Goal: Task Accomplishment & Management: Complete application form

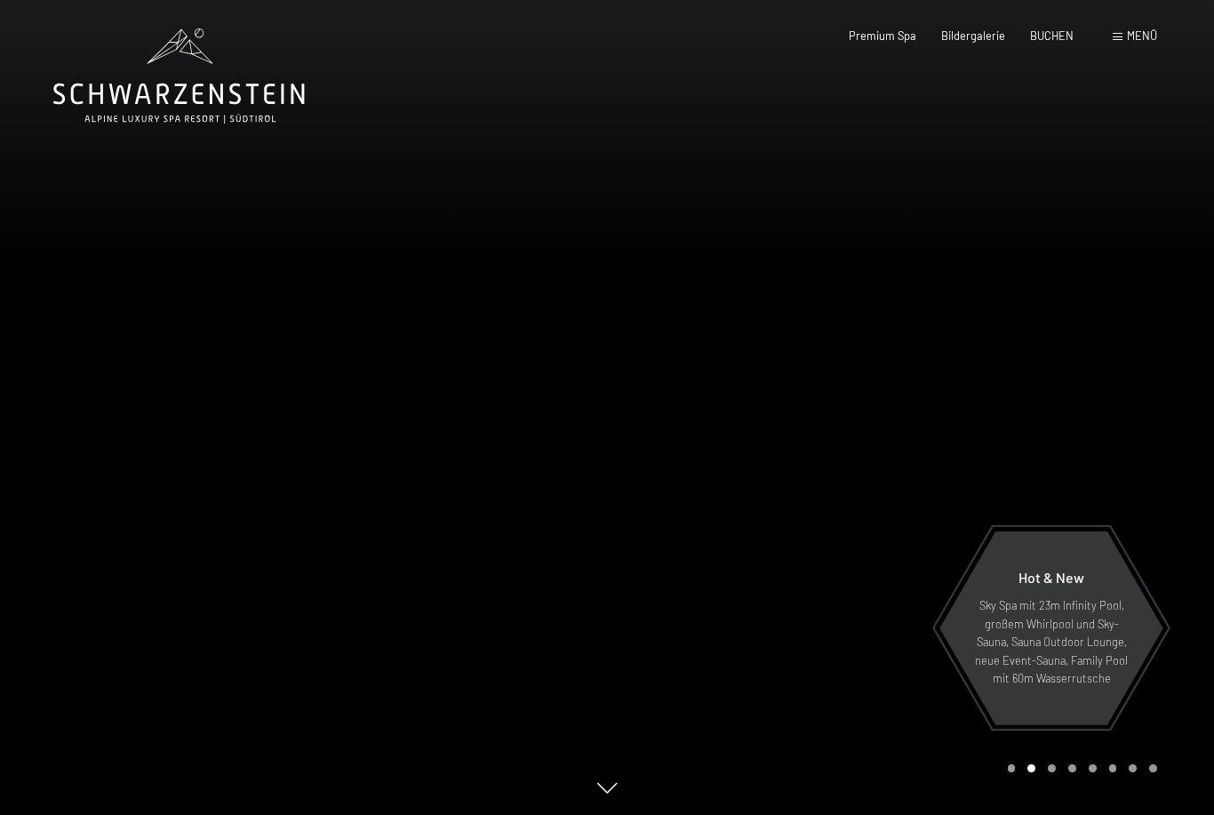
click at [1059, 33] on span "BUCHEN" at bounding box center [1052, 35] width 44 height 14
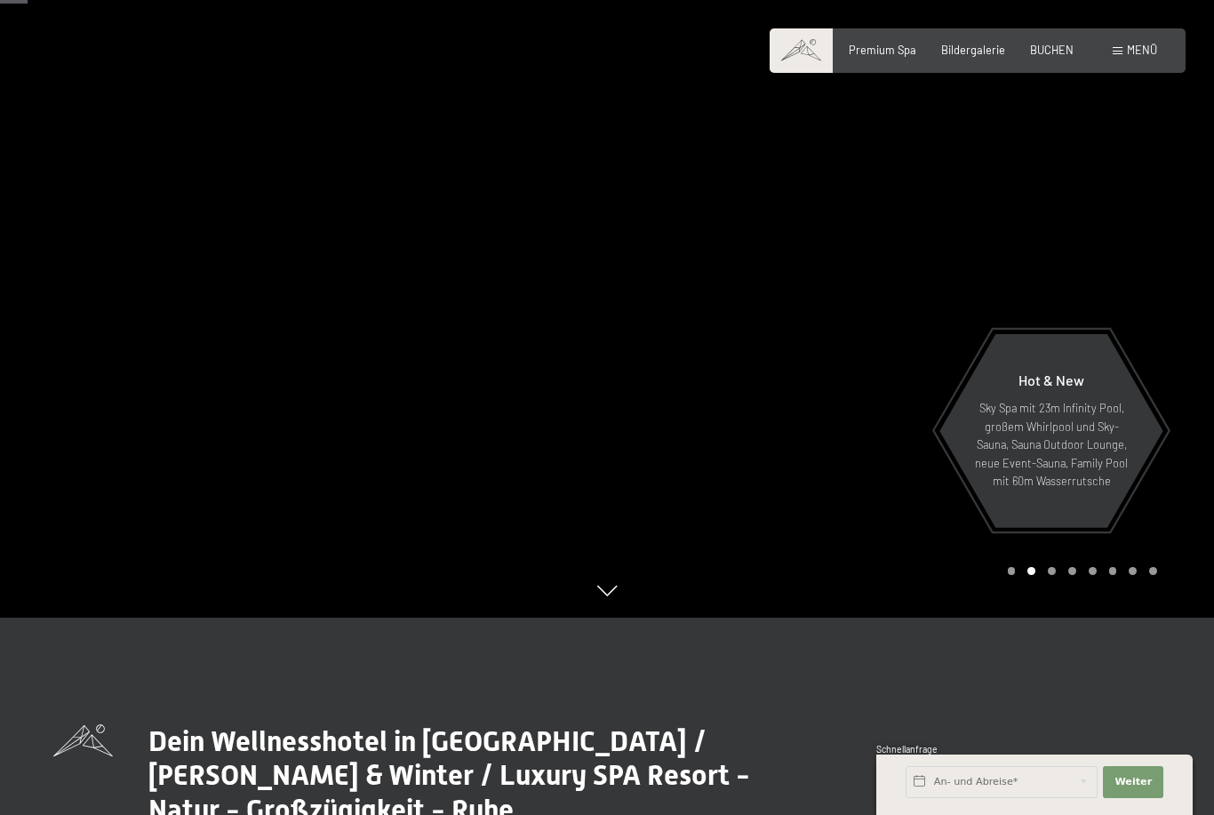
scroll to position [149, 0]
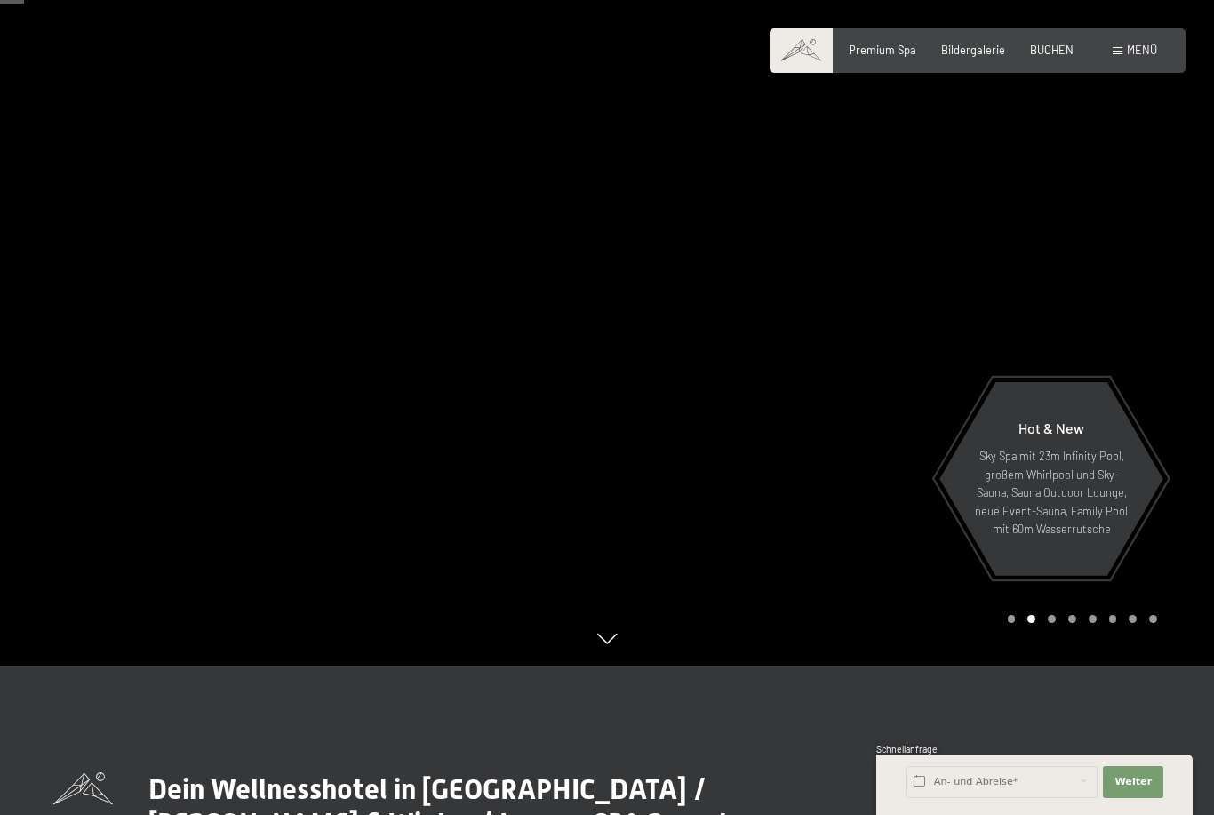
click at [1046, 53] on span "BUCHEN" at bounding box center [1052, 50] width 44 height 14
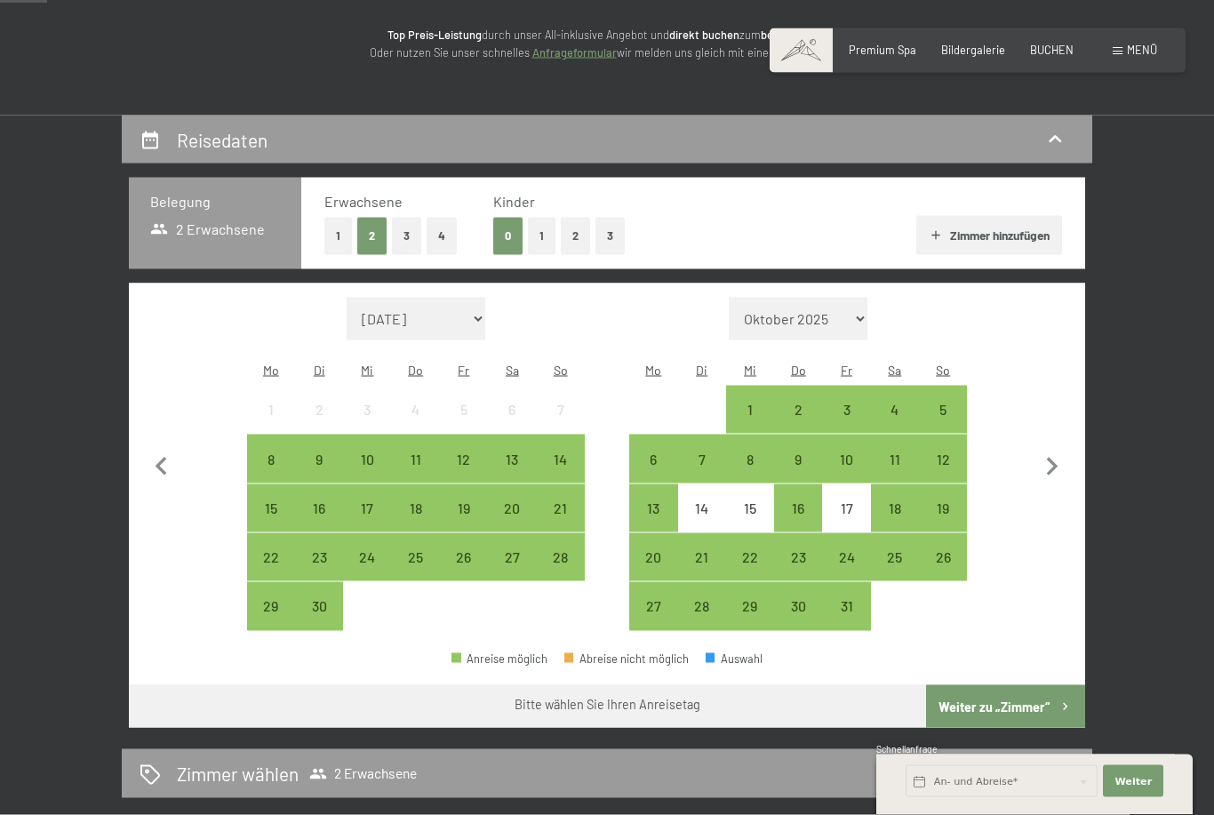
scroll to position [227, 0]
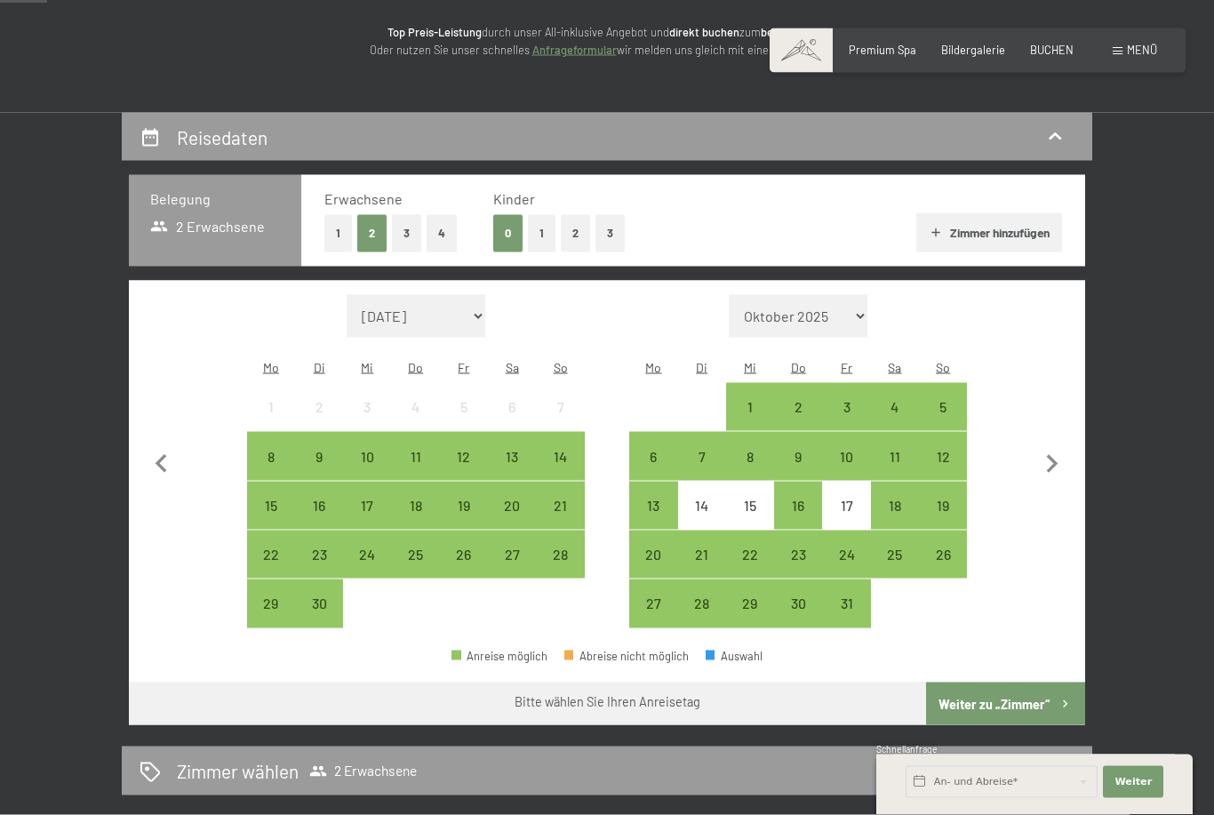
click at [1053, 455] on icon "button" at bounding box center [1053, 464] width 12 height 19
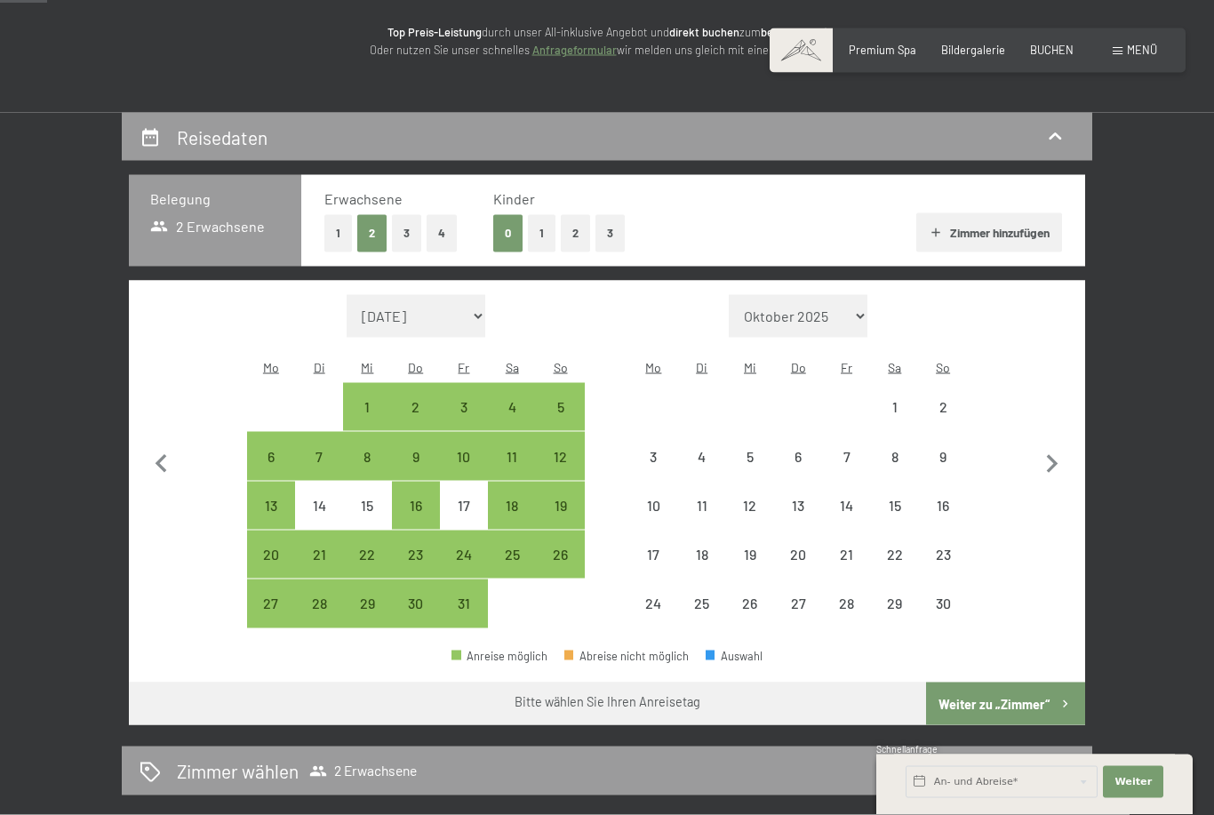
scroll to position [228, 0]
click at [1053, 454] on icon "button" at bounding box center [1053, 463] width 12 height 19
select select "2025-11-01"
select select "2025-12-01"
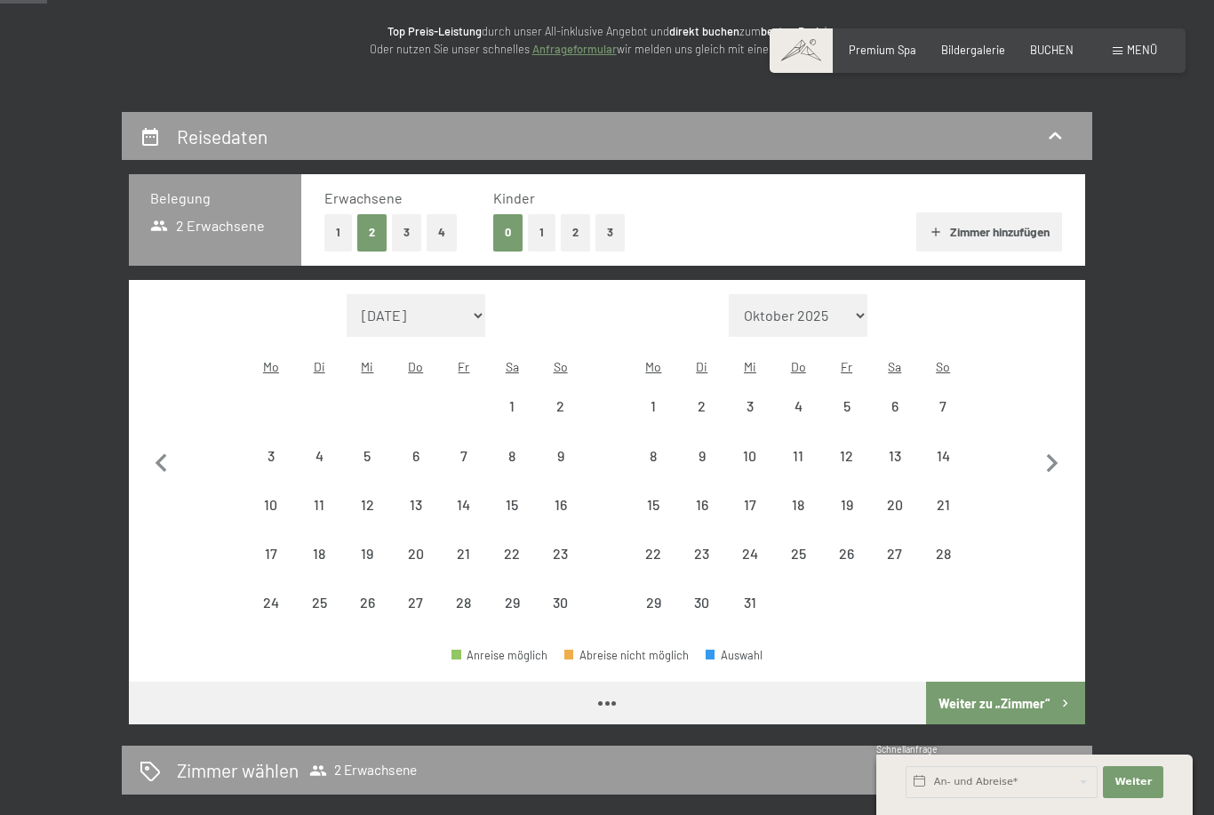
click at [1055, 454] on icon "button" at bounding box center [1053, 463] width 12 height 19
select select "2025-12-01"
select select "2026-01-01"
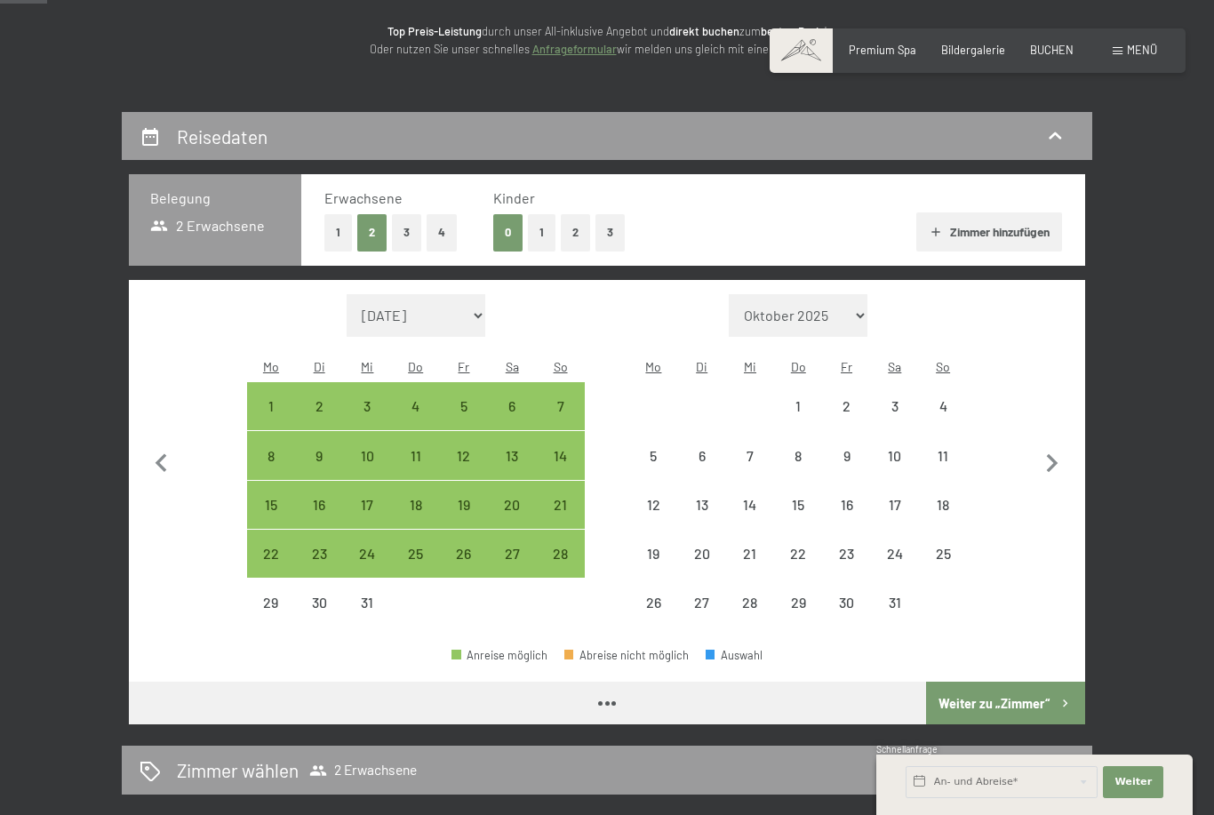
click at [1059, 453] on icon "button" at bounding box center [1052, 463] width 37 height 37
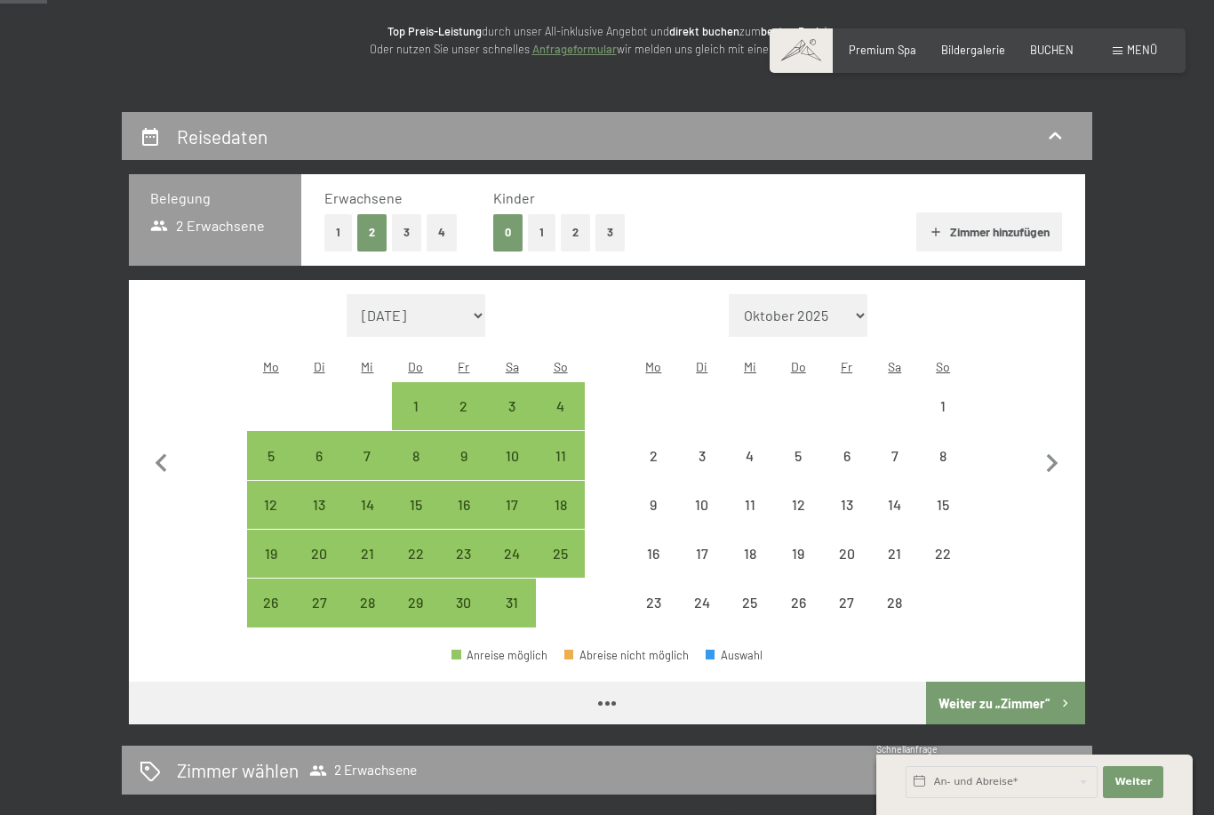
click at [1059, 453] on icon "button" at bounding box center [1052, 463] width 37 height 37
select select "2026-02-01"
select select "2026-03-01"
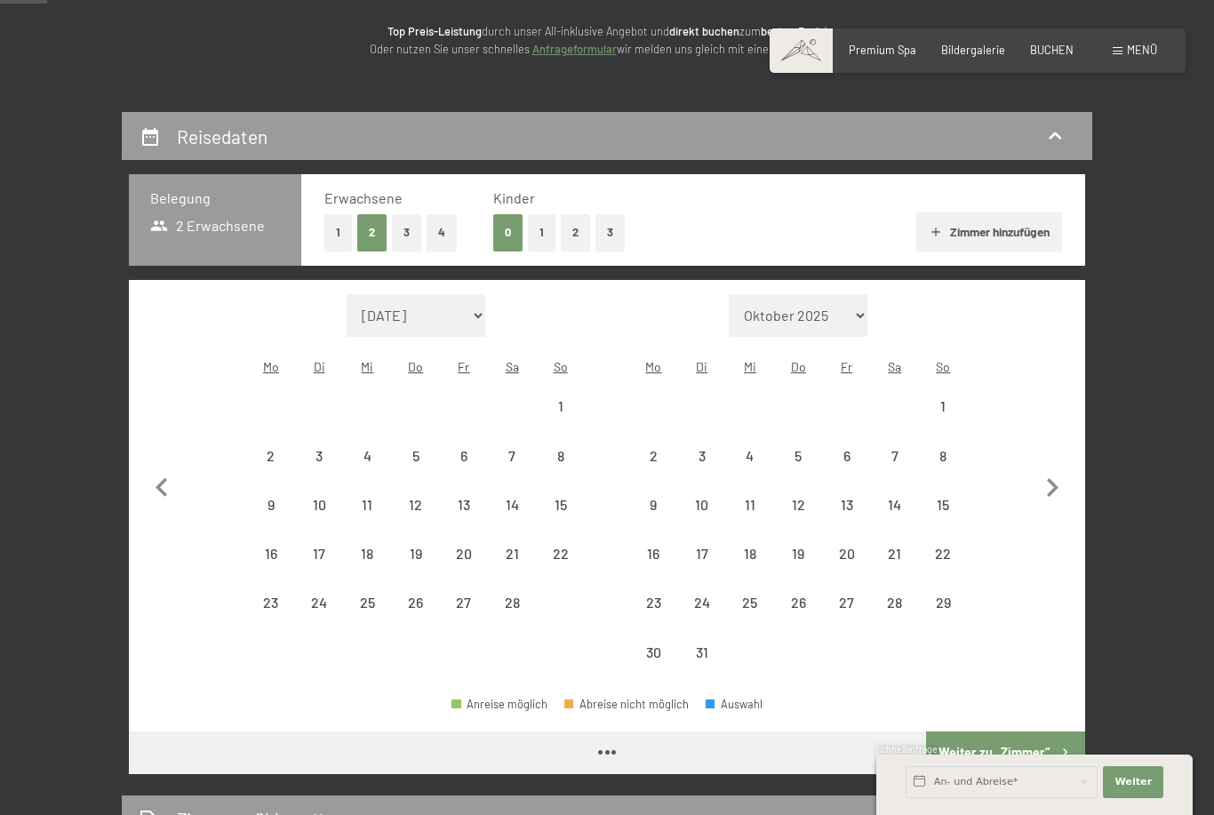
select select "2026-02-01"
select select "2026-03-01"
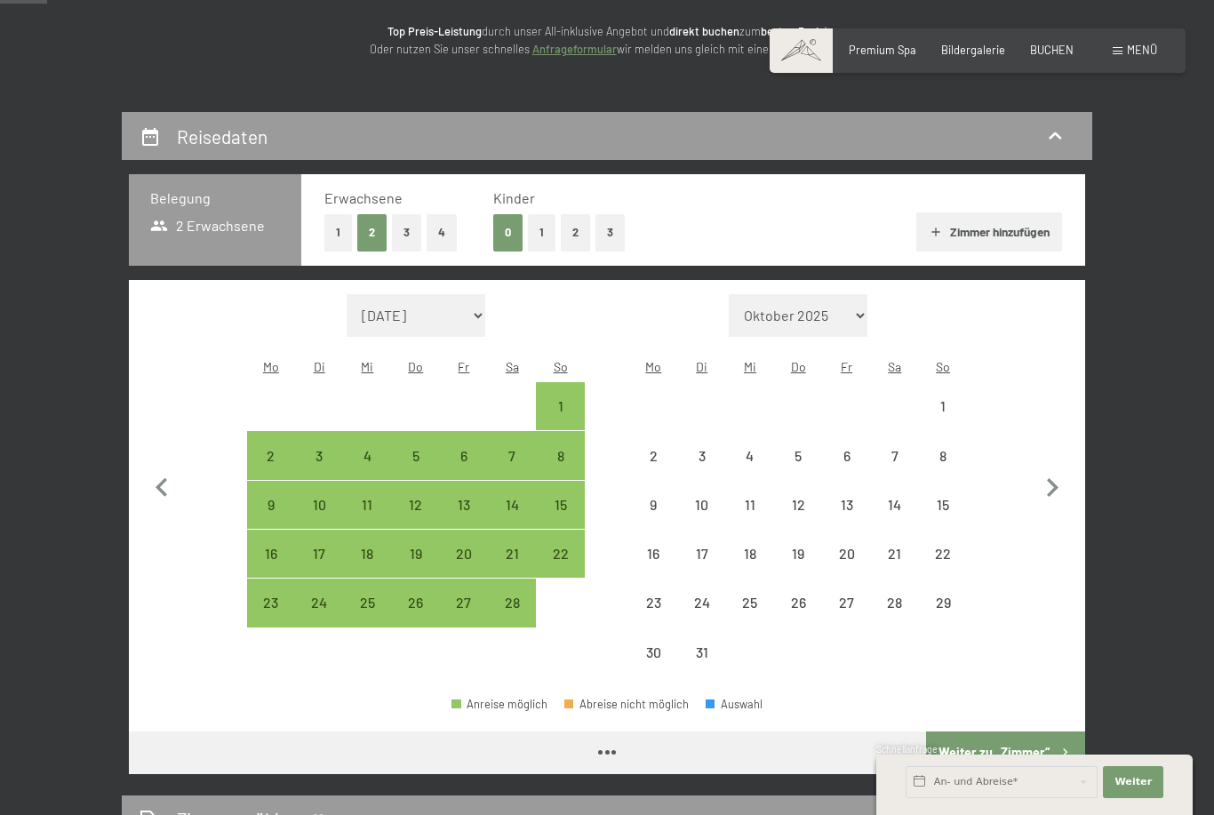
select select "2026-02-01"
select select "2026-03-01"
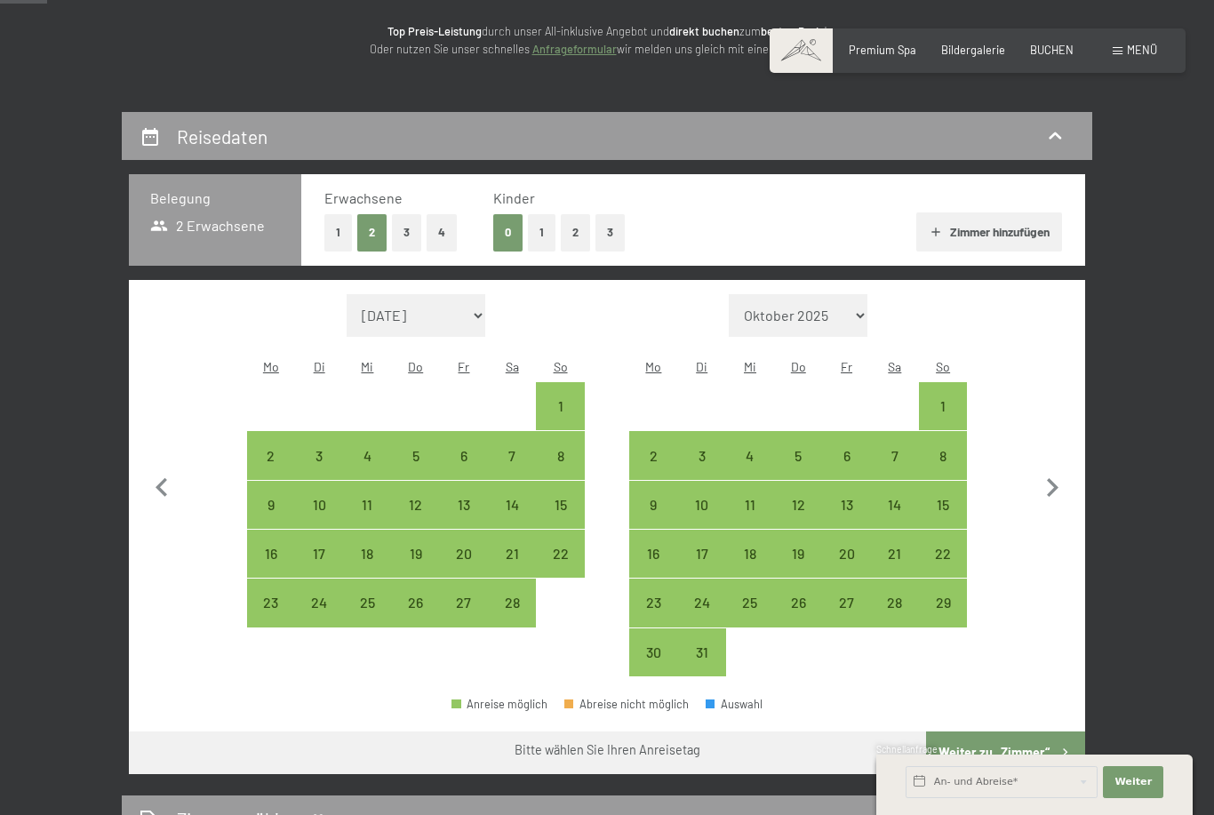
click at [945, 547] on div "22" at bounding box center [943, 569] width 44 height 44
select select "2026-02-01"
select select "2026-03-01"
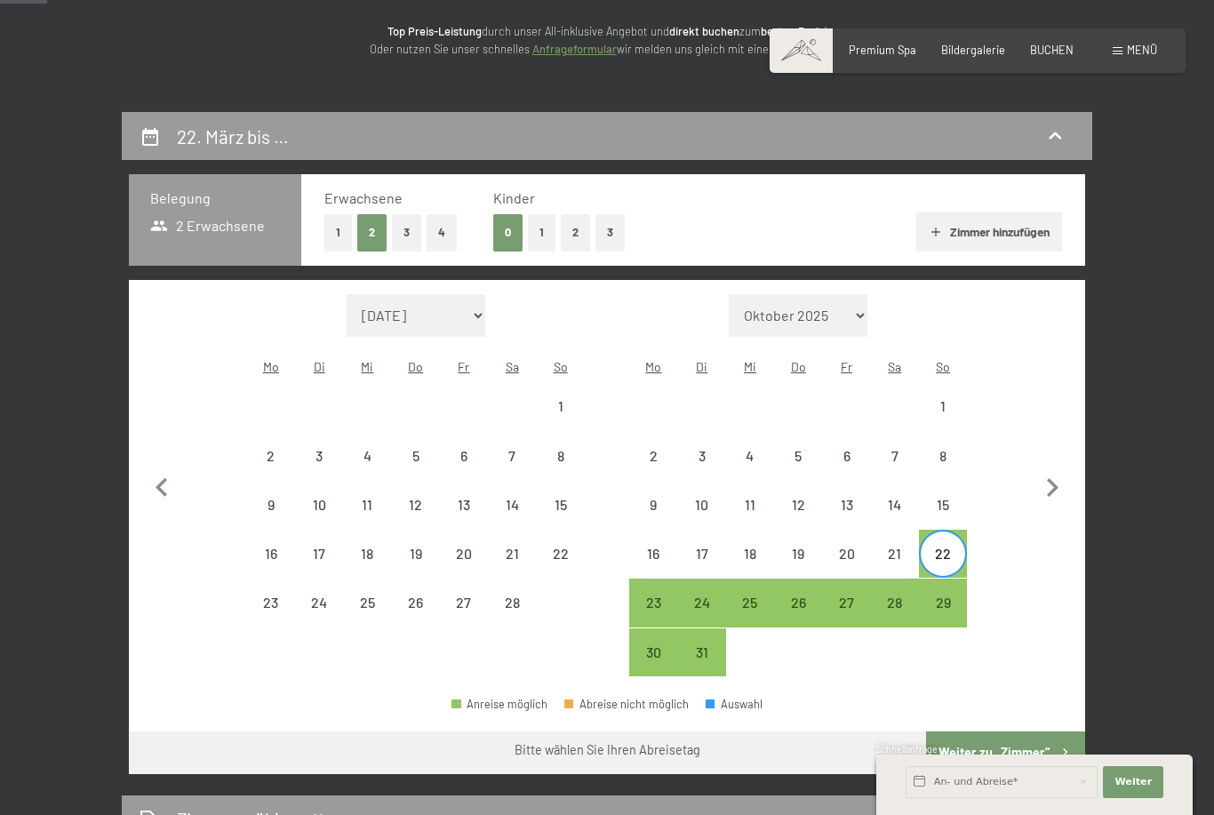
click at [945, 596] on div "29" at bounding box center [943, 618] width 44 height 44
select select "2026-02-01"
select select "2026-03-01"
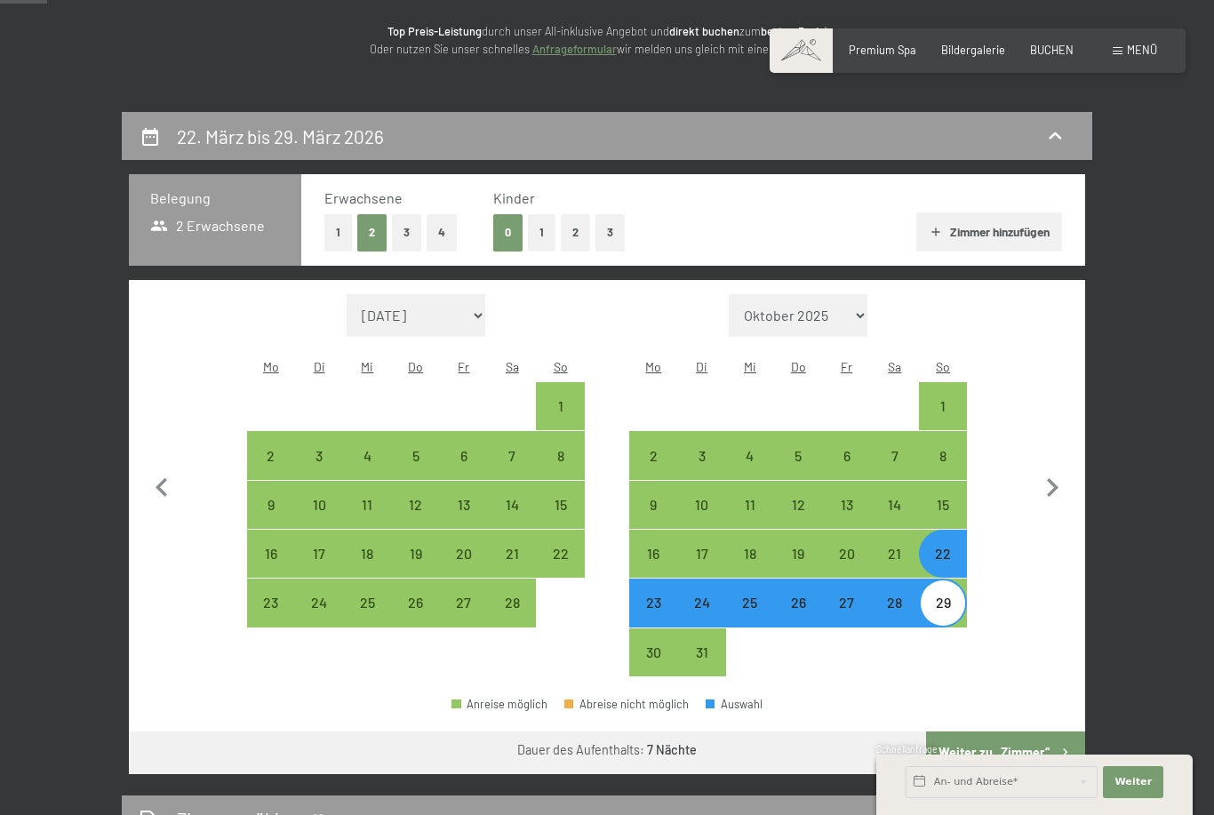
click at [1037, 739] on button "Weiter zu „Zimmer“" at bounding box center [1005, 753] width 159 height 43
select select "2026-02-01"
select select "2026-03-01"
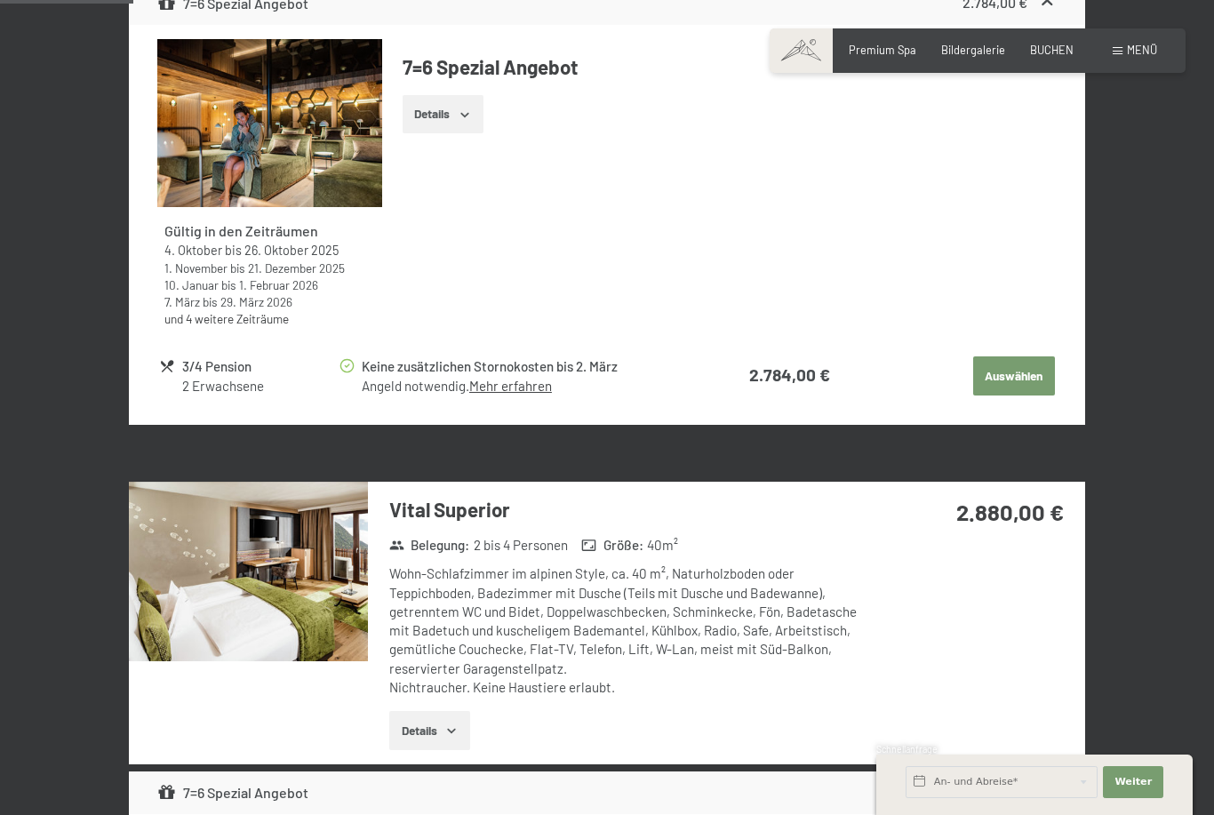
scroll to position [811, 0]
click at [1015, 368] on button "Auswählen" at bounding box center [1015, 376] width 82 height 39
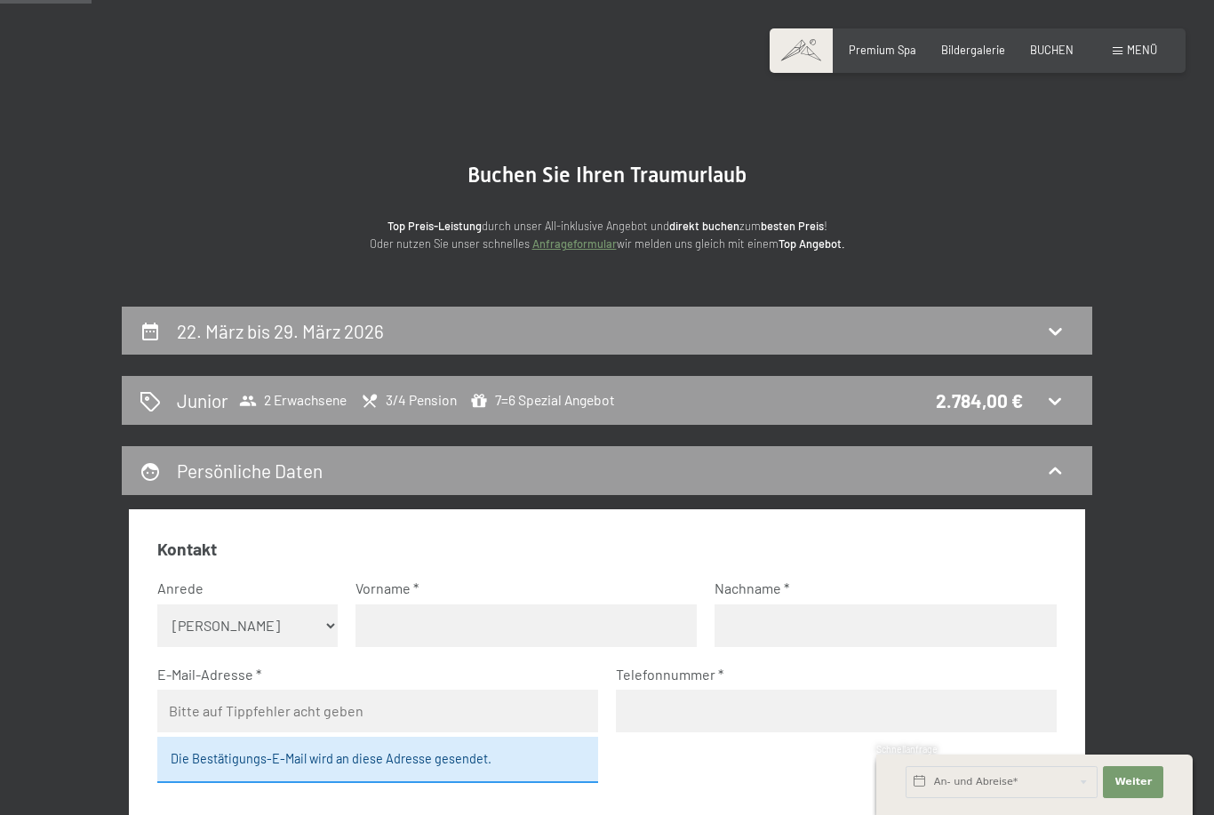
scroll to position [0, 0]
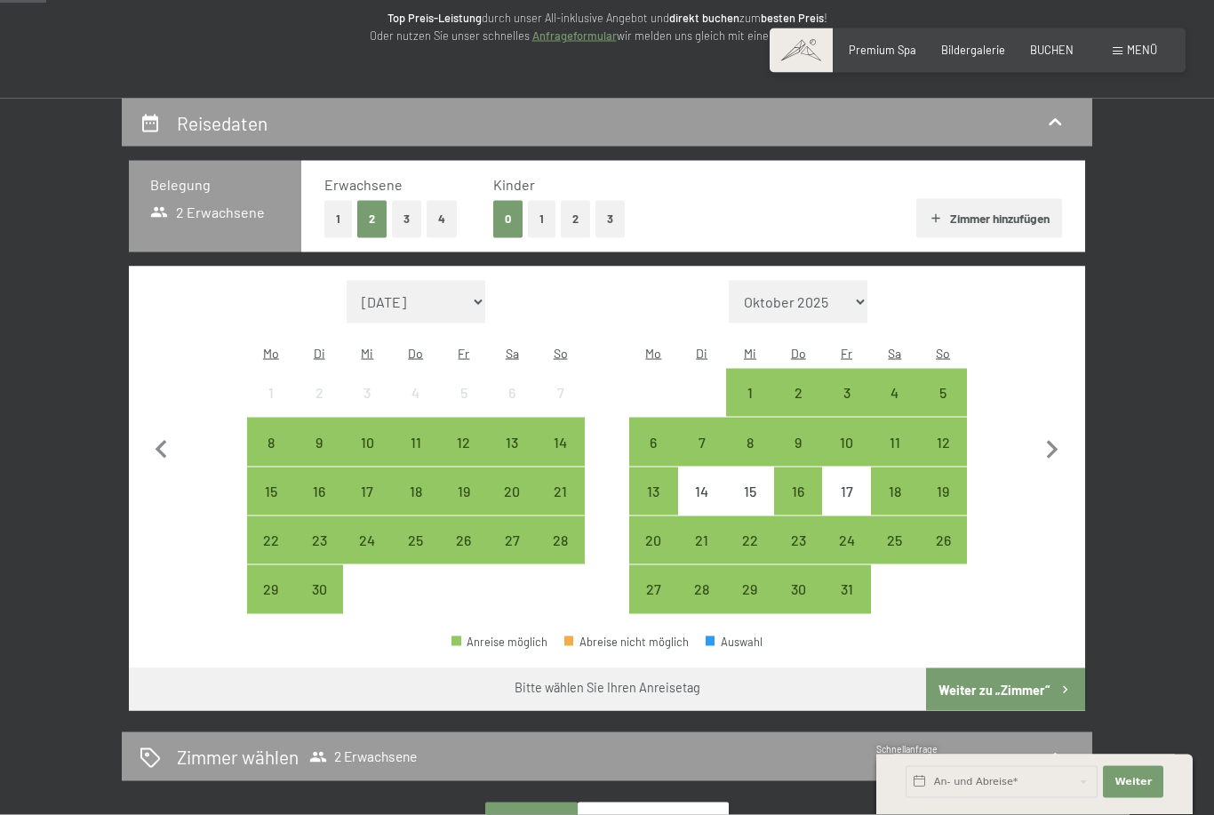
scroll to position [242, 0]
click at [1043, 437] on icon "button" at bounding box center [1052, 449] width 37 height 37
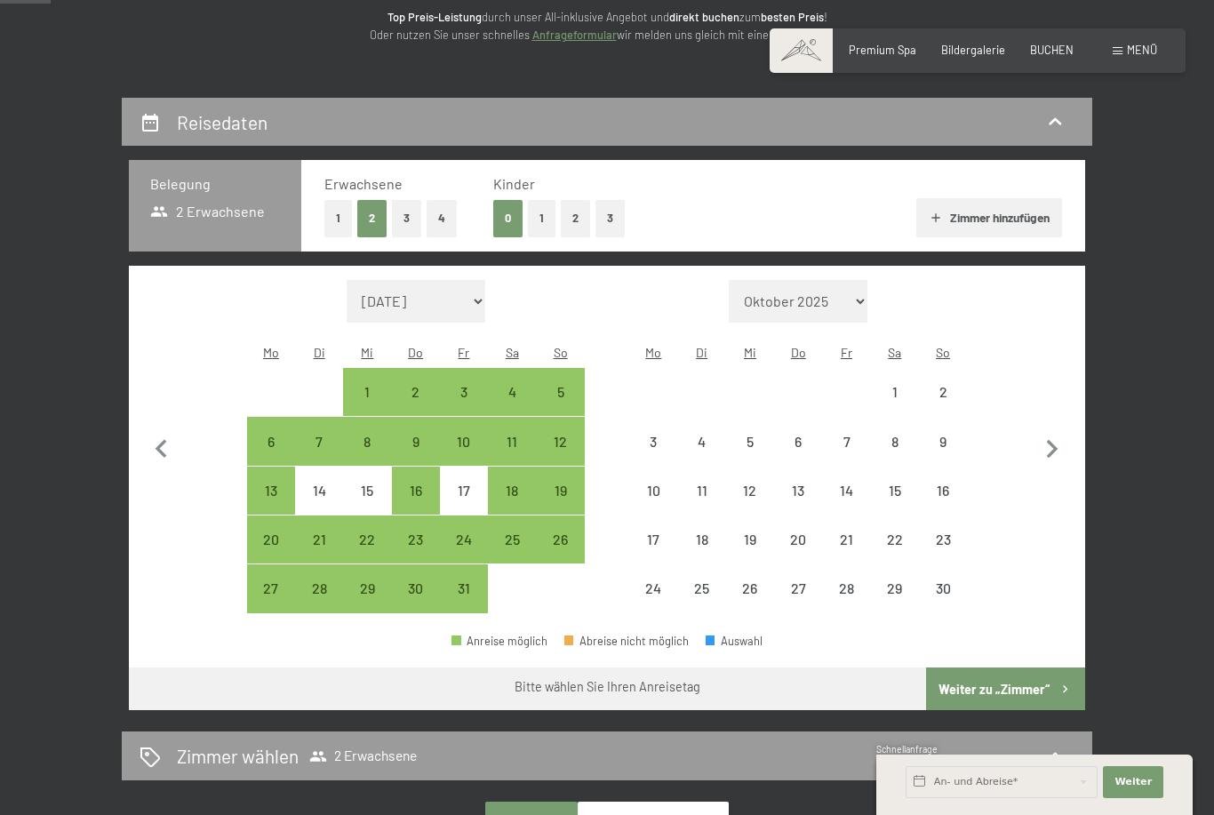
click at [1043, 437] on icon "button" at bounding box center [1052, 449] width 37 height 37
select select "2025-11-01"
select select "2025-12-01"
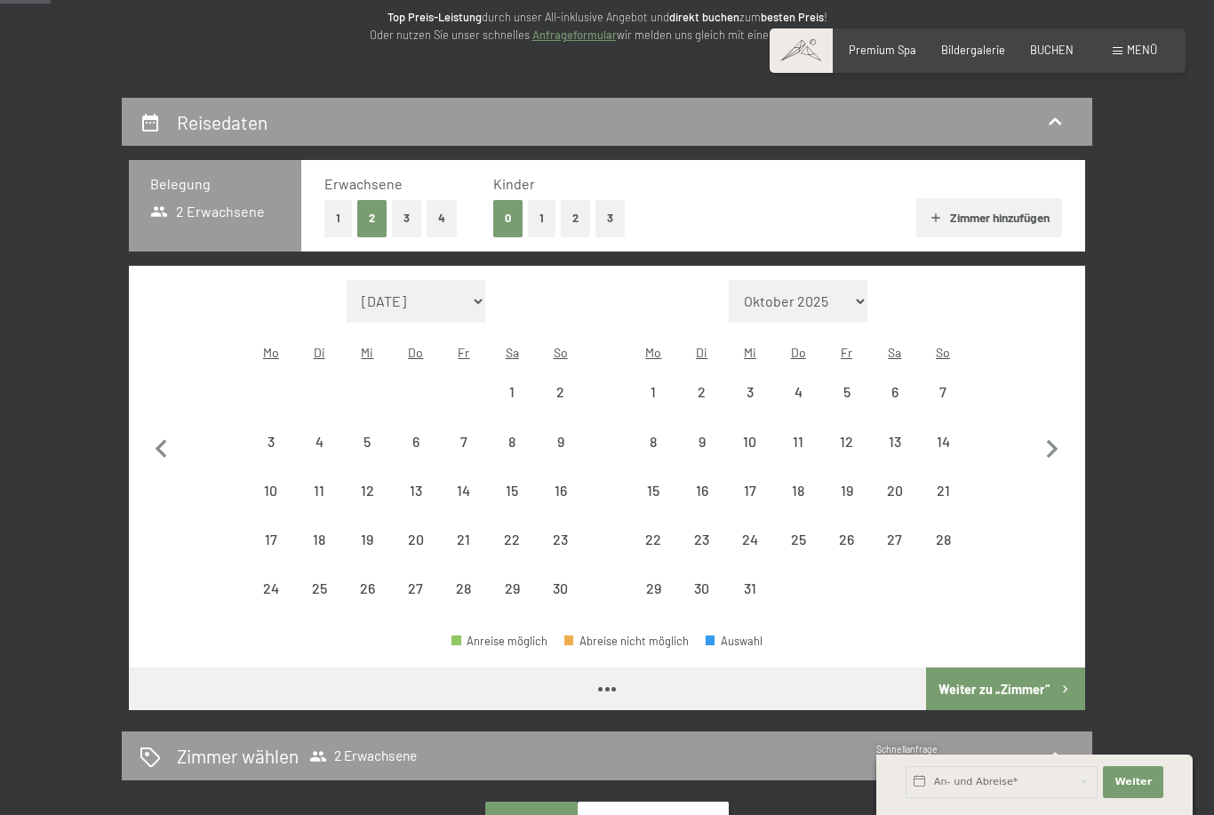
click at [1062, 434] on icon "button" at bounding box center [1052, 449] width 37 height 37
select select "2025-12-01"
select select "2026-01-01"
select select "2025-12-01"
select select "2026-01-01"
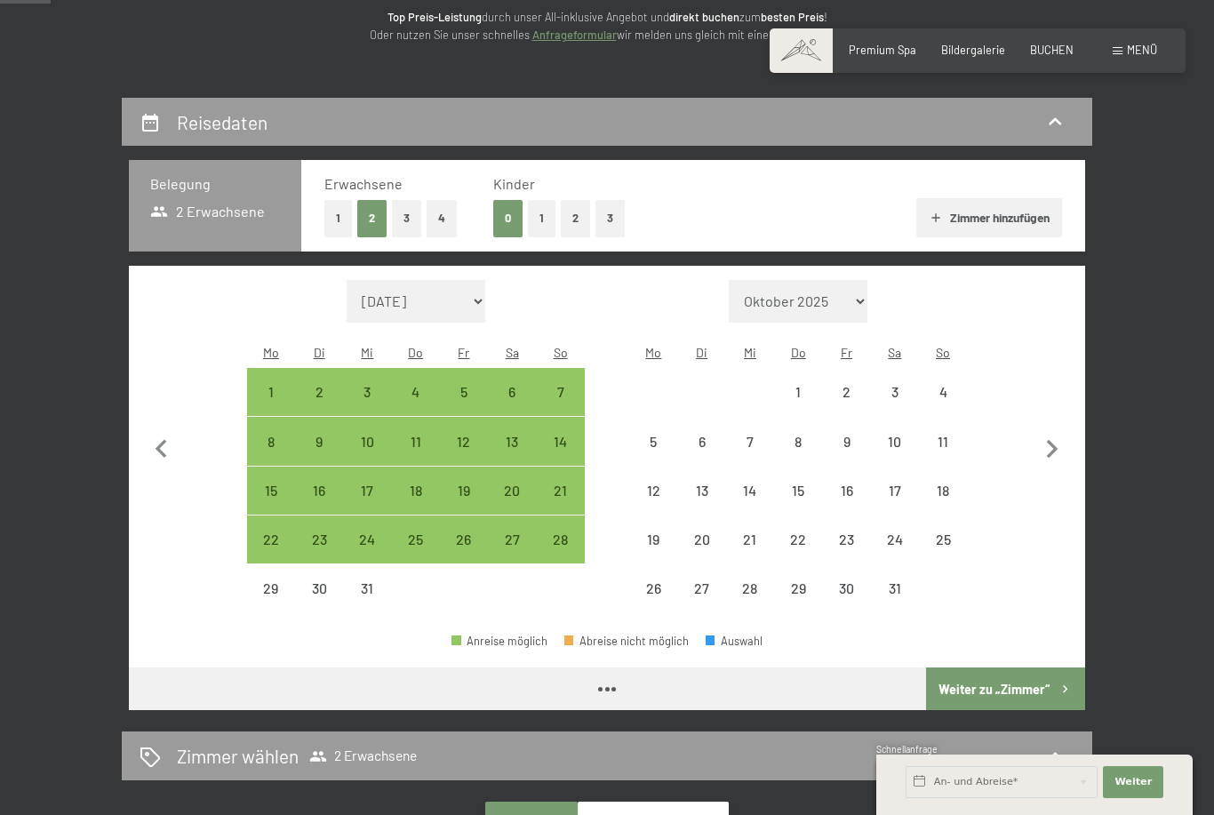
select select "2025-12-01"
select select "2026-01-01"
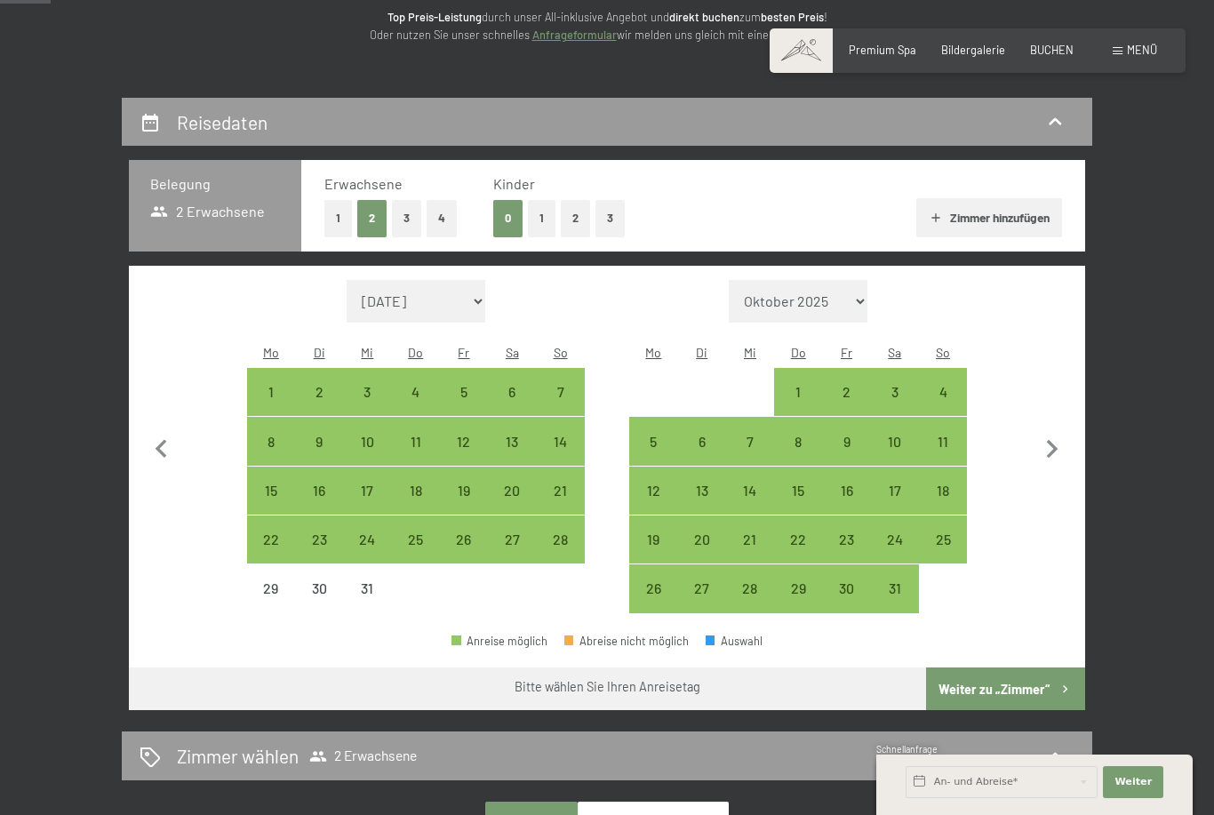
click at [1066, 437] on icon "button" at bounding box center [1052, 449] width 37 height 37
select select "2026-01-01"
select select "2026-02-01"
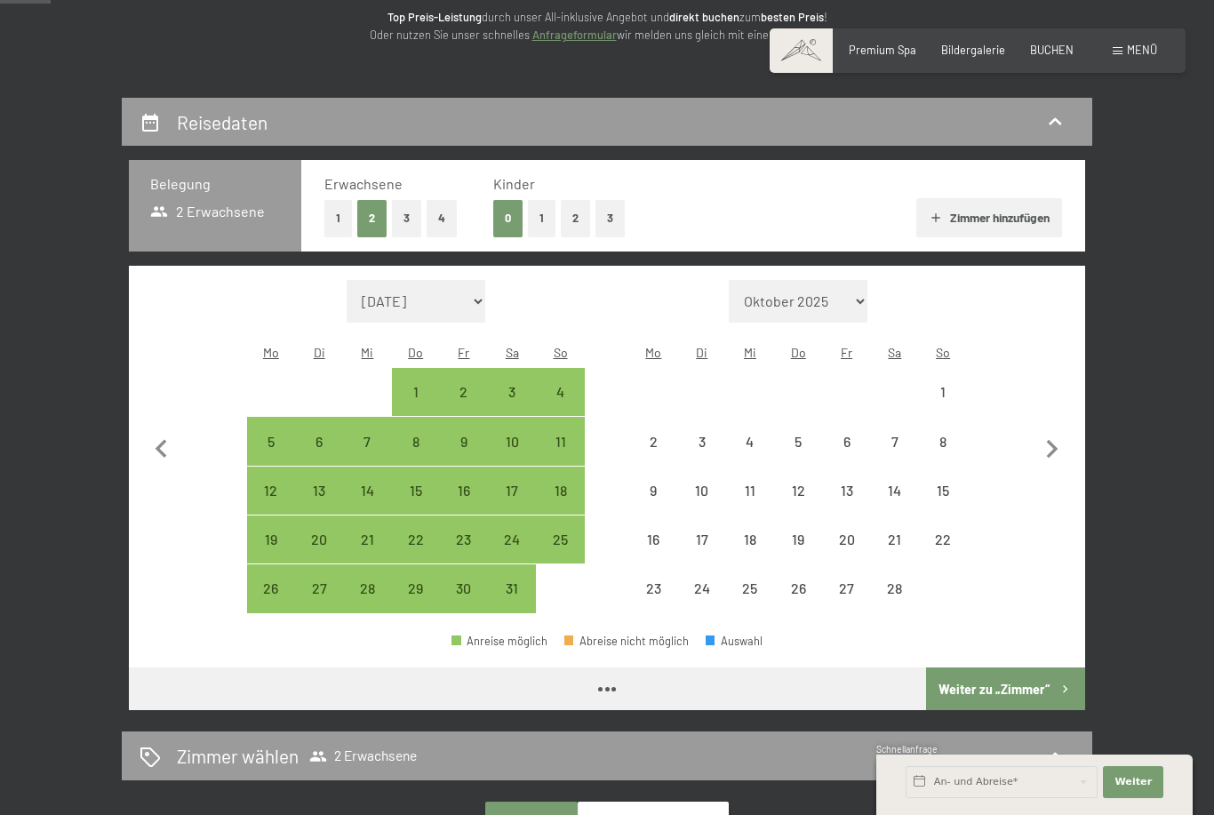
click at [1060, 431] on icon "button" at bounding box center [1052, 449] width 37 height 37
select select "2026-02-01"
select select "2026-03-01"
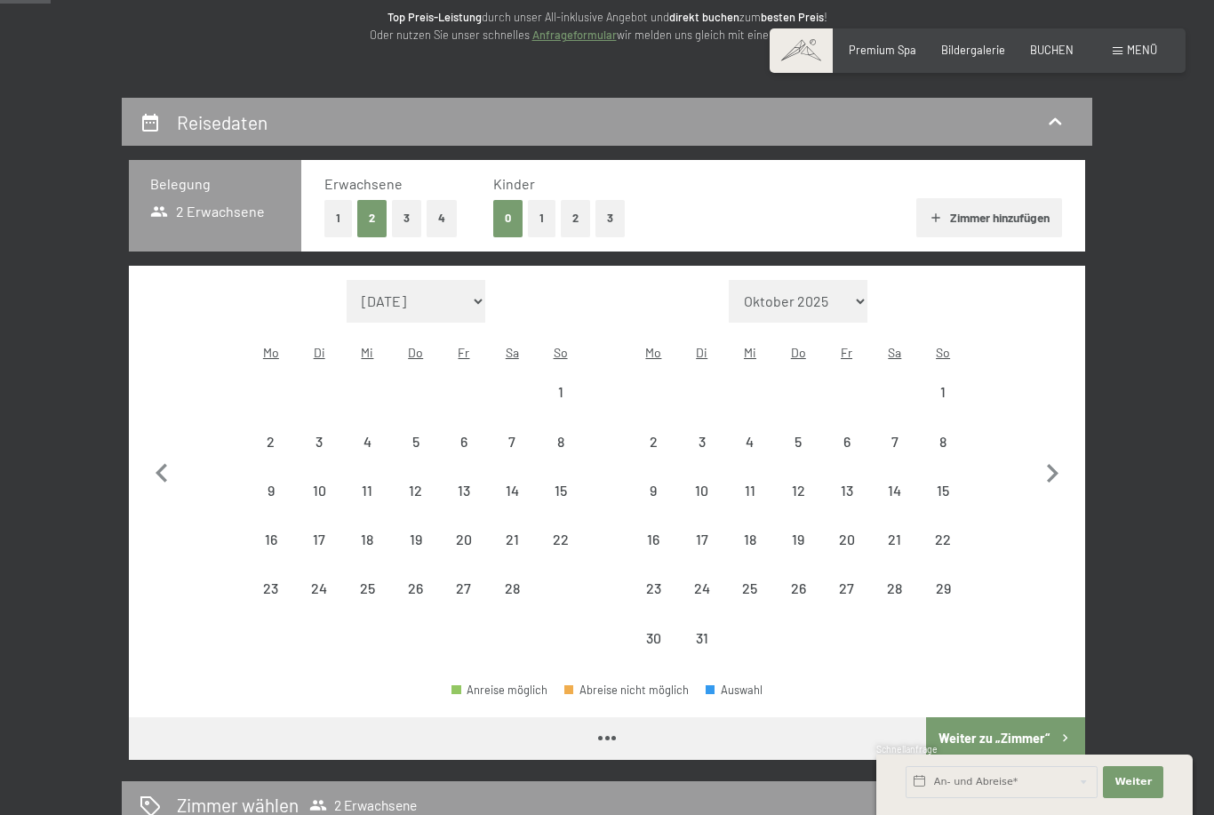
select select "2026-02-01"
select select "2026-03-01"
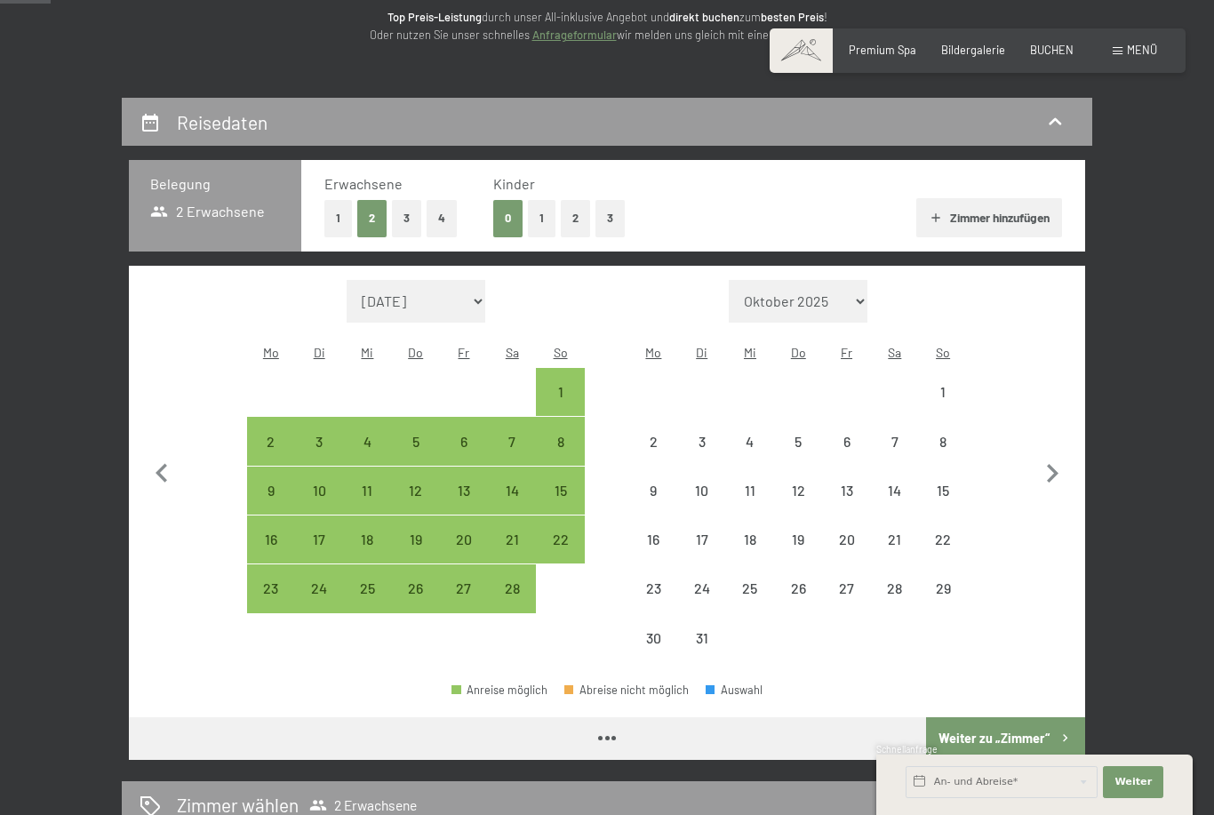
select select "2026-02-01"
select select "2026-03-01"
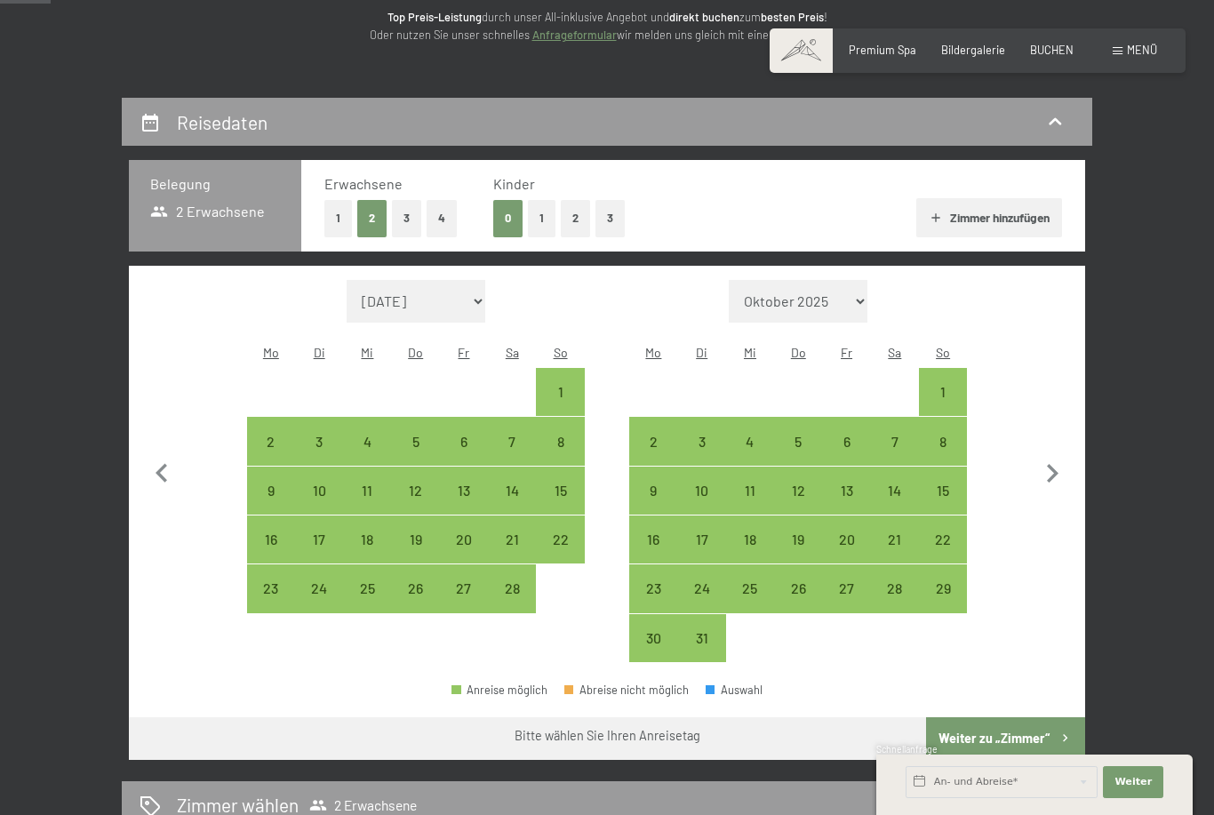
click at [950, 533] on div "22" at bounding box center [943, 555] width 44 height 44
select select "2026-02-01"
select select "2026-03-01"
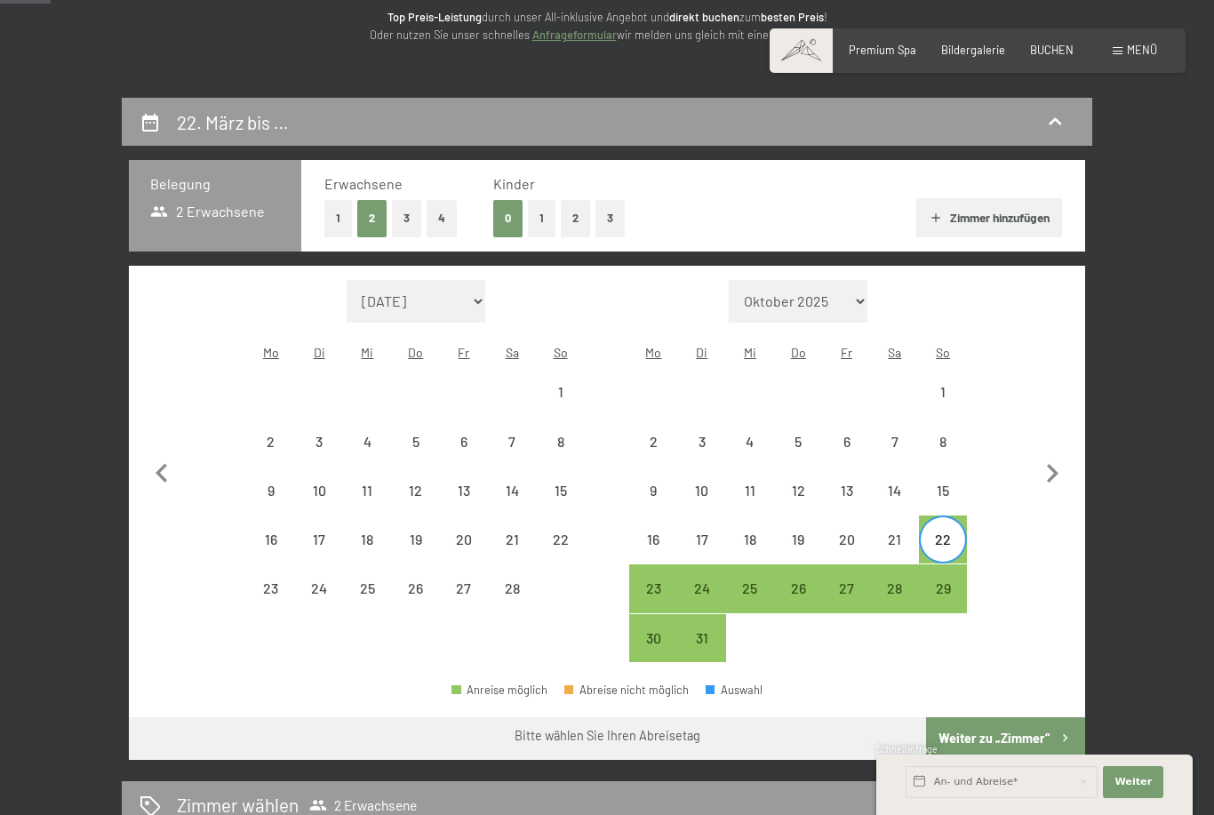
click at [954, 581] on div "29" at bounding box center [943, 603] width 44 height 44
select select "2026-02-01"
select select "2026-03-01"
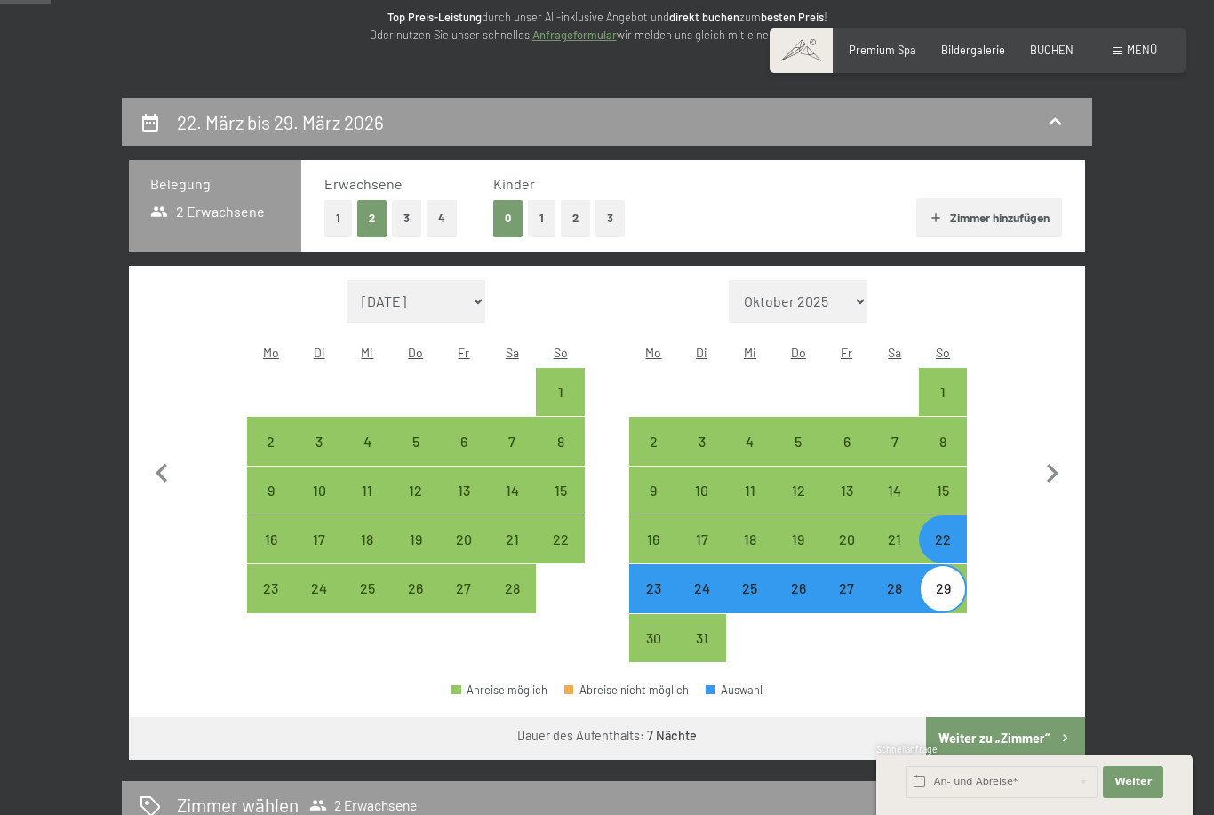
click at [1038, 717] on button "Weiter zu „Zimmer“" at bounding box center [1005, 738] width 159 height 43
select select "2026-02-01"
select select "2026-03-01"
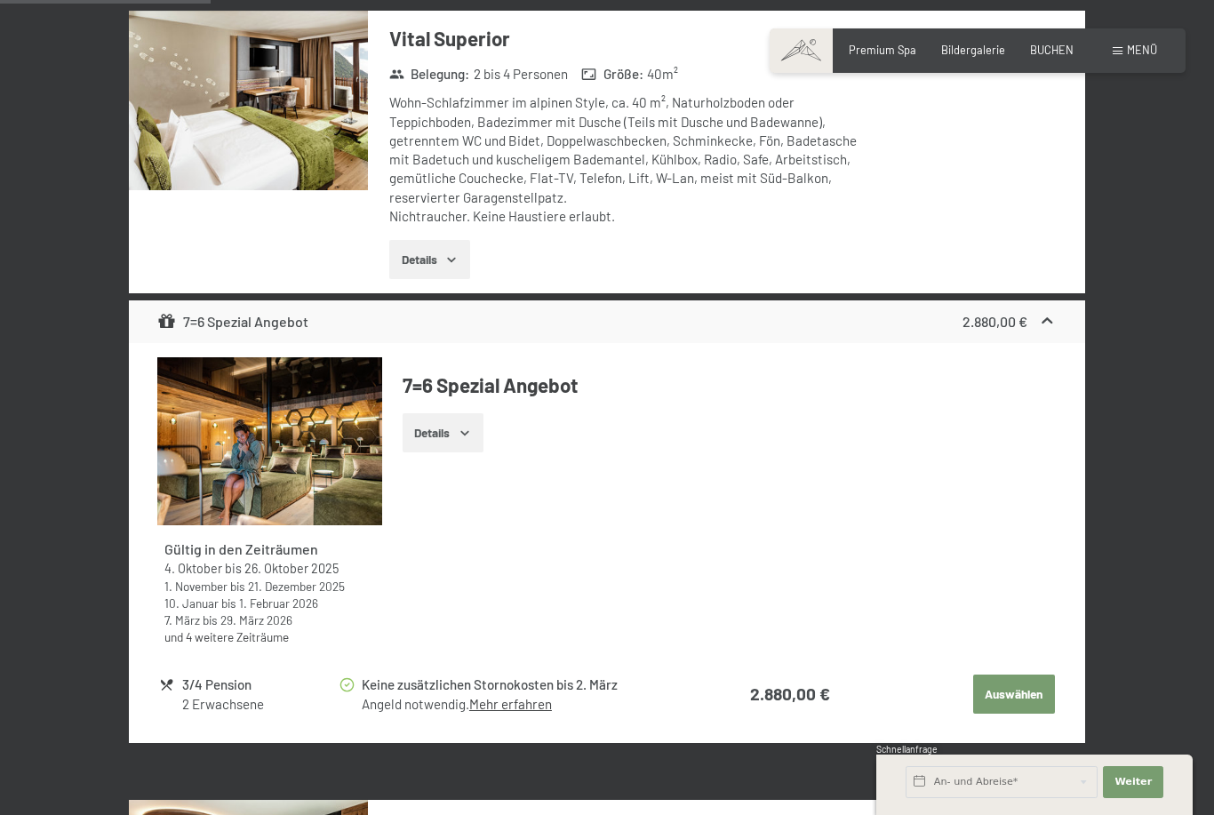
scroll to position [1282, 0]
click at [522, 700] on link "Mehr erfahren" at bounding box center [510, 705] width 83 height 16
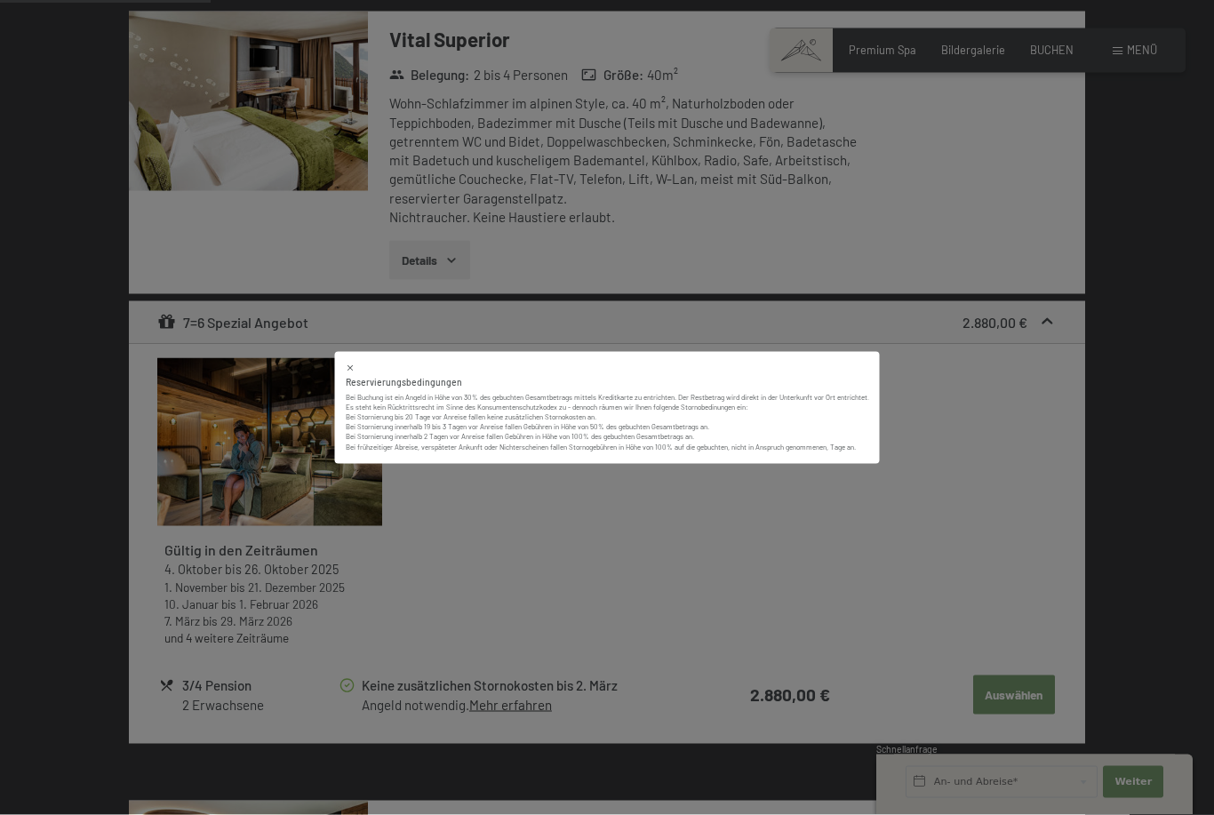
scroll to position [1283, 0]
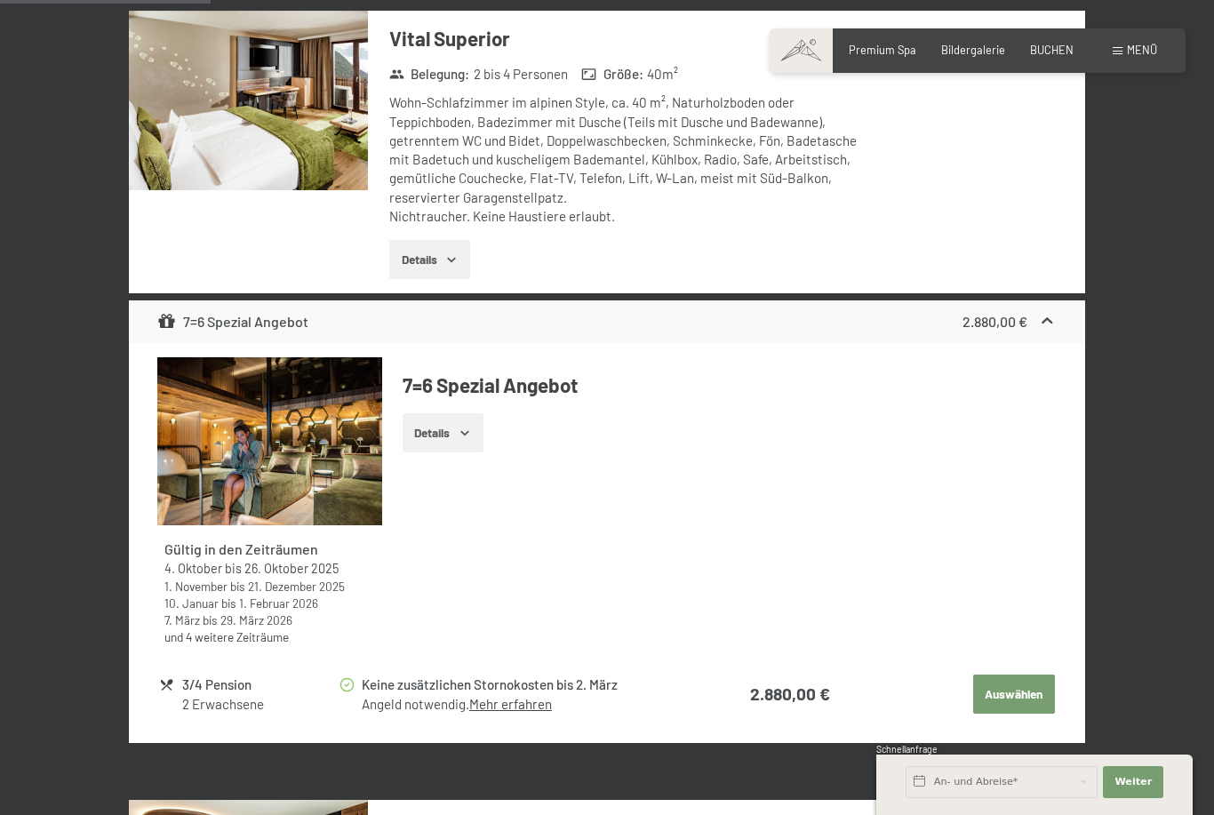
click at [525, 696] on link "Mehr erfahren" at bounding box center [510, 704] width 83 height 16
click at [1146, 57] on div "Menü" at bounding box center [1135, 51] width 44 height 16
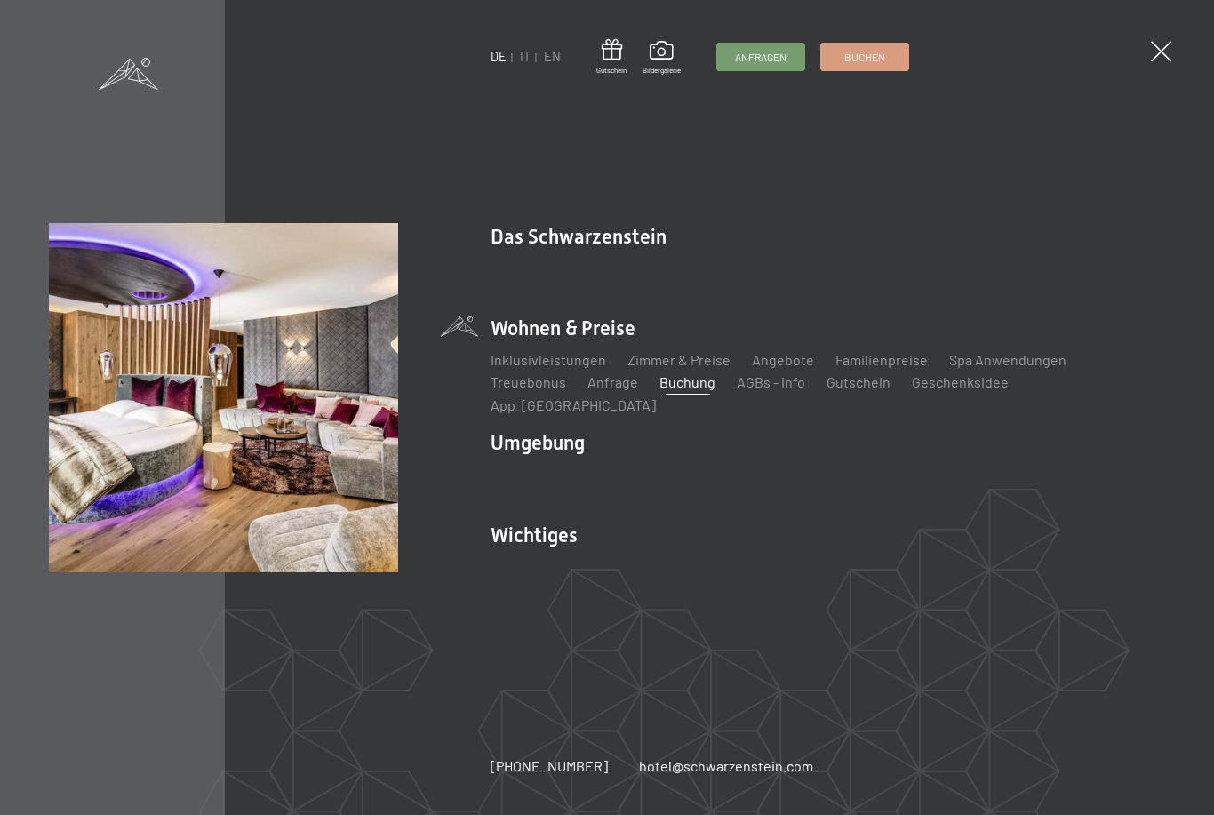
click at [768, 58] on span "Anfragen" at bounding box center [761, 57] width 52 height 15
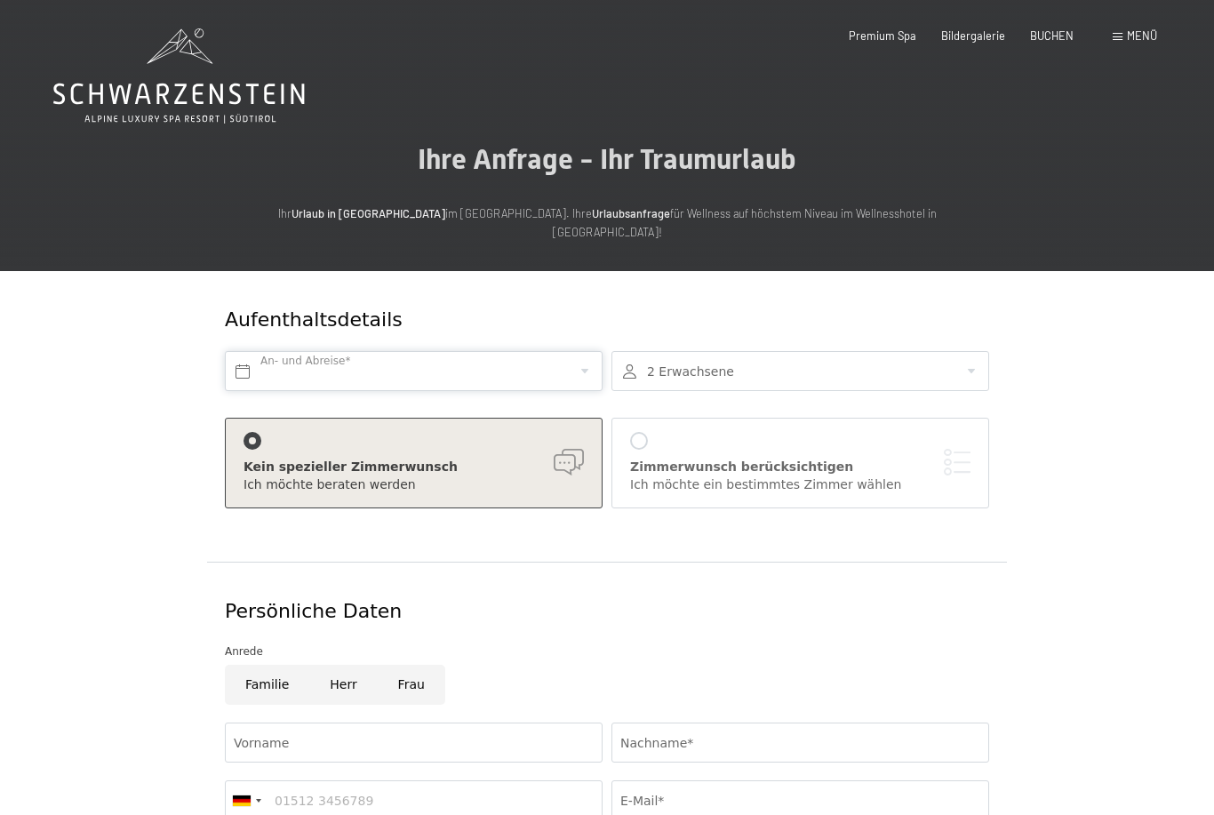
click at [443, 351] on input "text" at bounding box center [414, 371] width 378 height 40
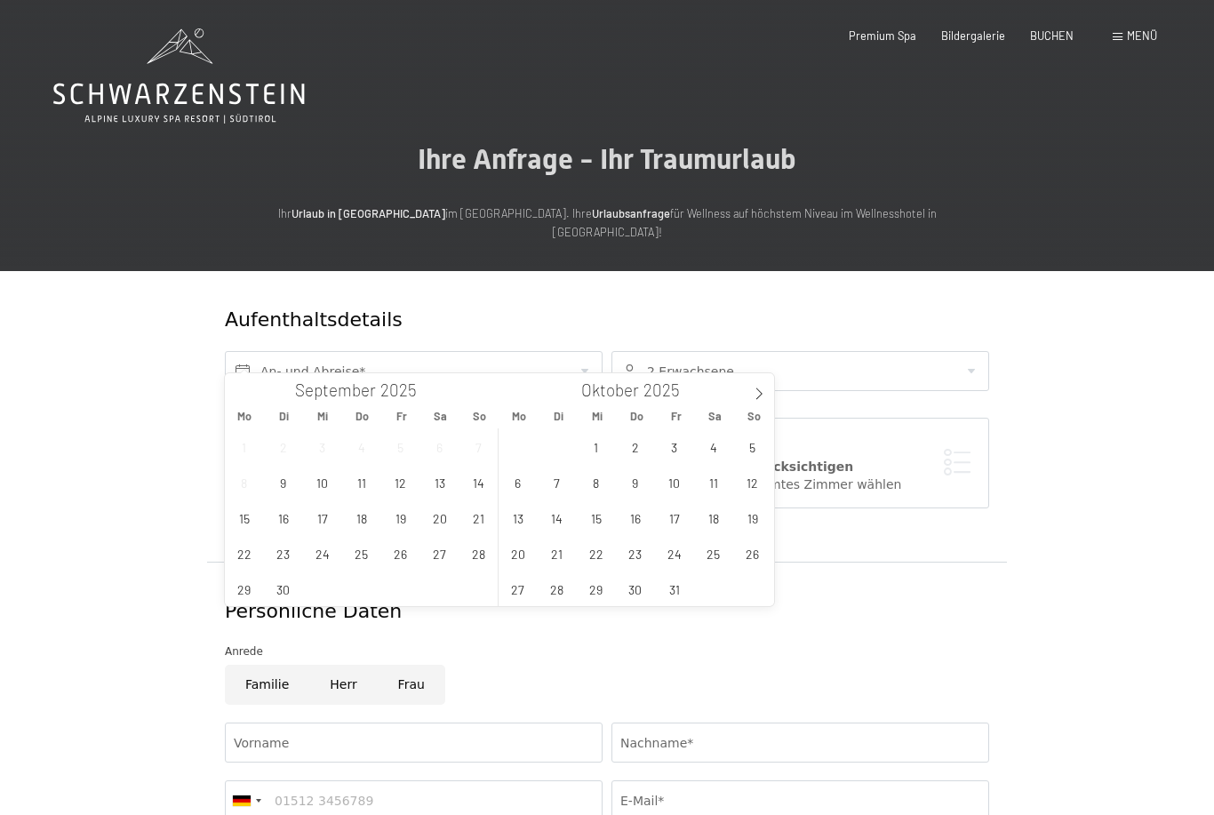
click at [761, 391] on icon at bounding box center [759, 394] width 12 height 12
click at [761, 389] on icon at bounding box center [759, 394] width 12 height 12
click at [762, 389] on icon at bounding box center [759, 394] width 12 height 12
type input "2026"
click at [761, 387] on span at bounding box center [759, 388] width 30 height 30
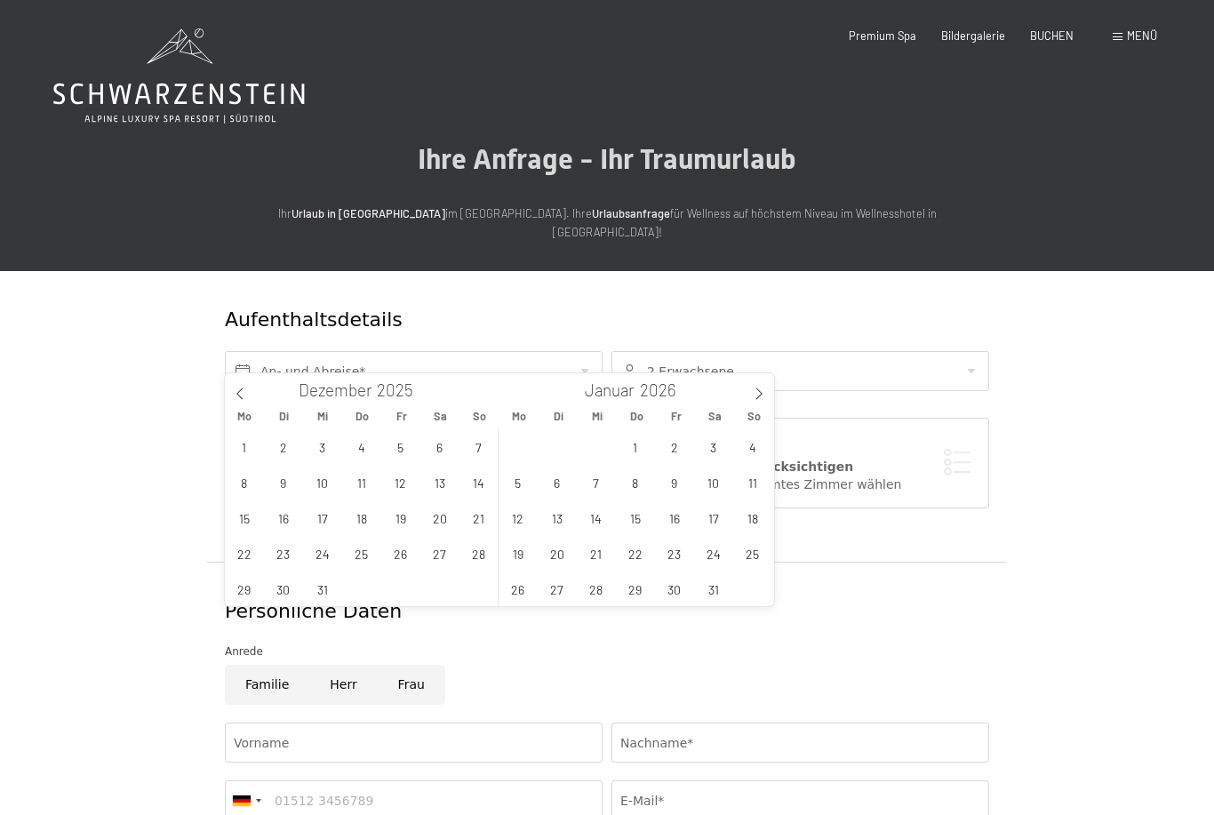
type input "2026"
click at [760, 398] on icon at bounding box center [759, 394] width 12 height 12
click at [750, 554] on span "22" at bounding box center [752, 553] width 35 height 35
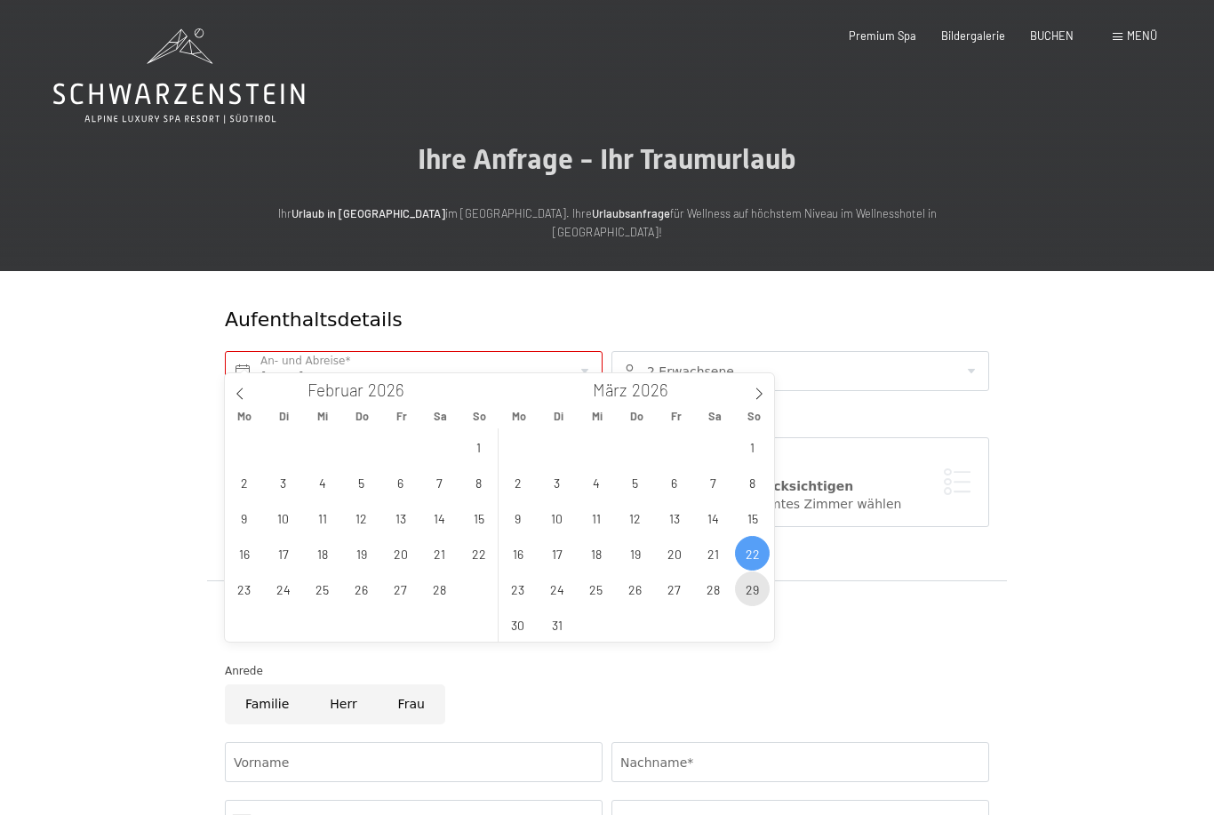
click at [759, 596] on span "29" at bounding box center [752, 589] width 35 height 35
type input "So. 22.03.2026 - So. 29.03.2026"
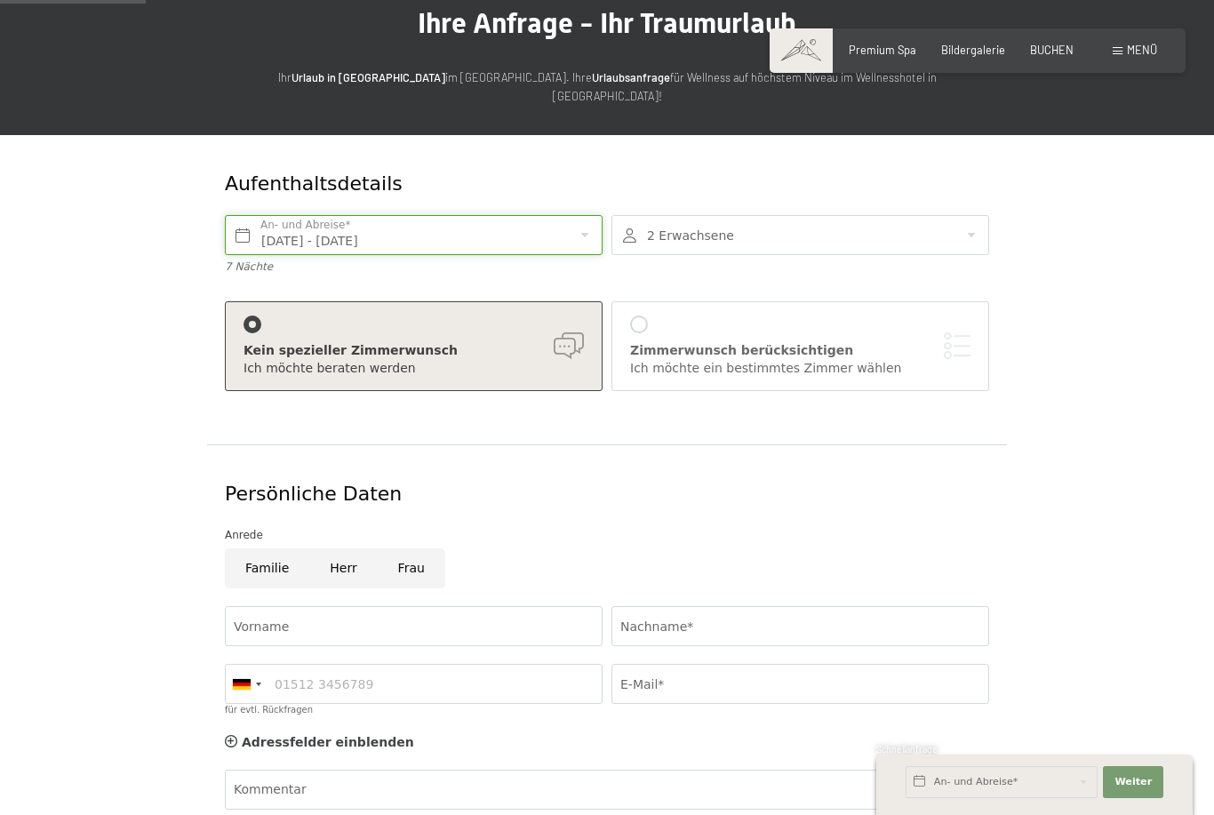
scroll to position [146, 0]
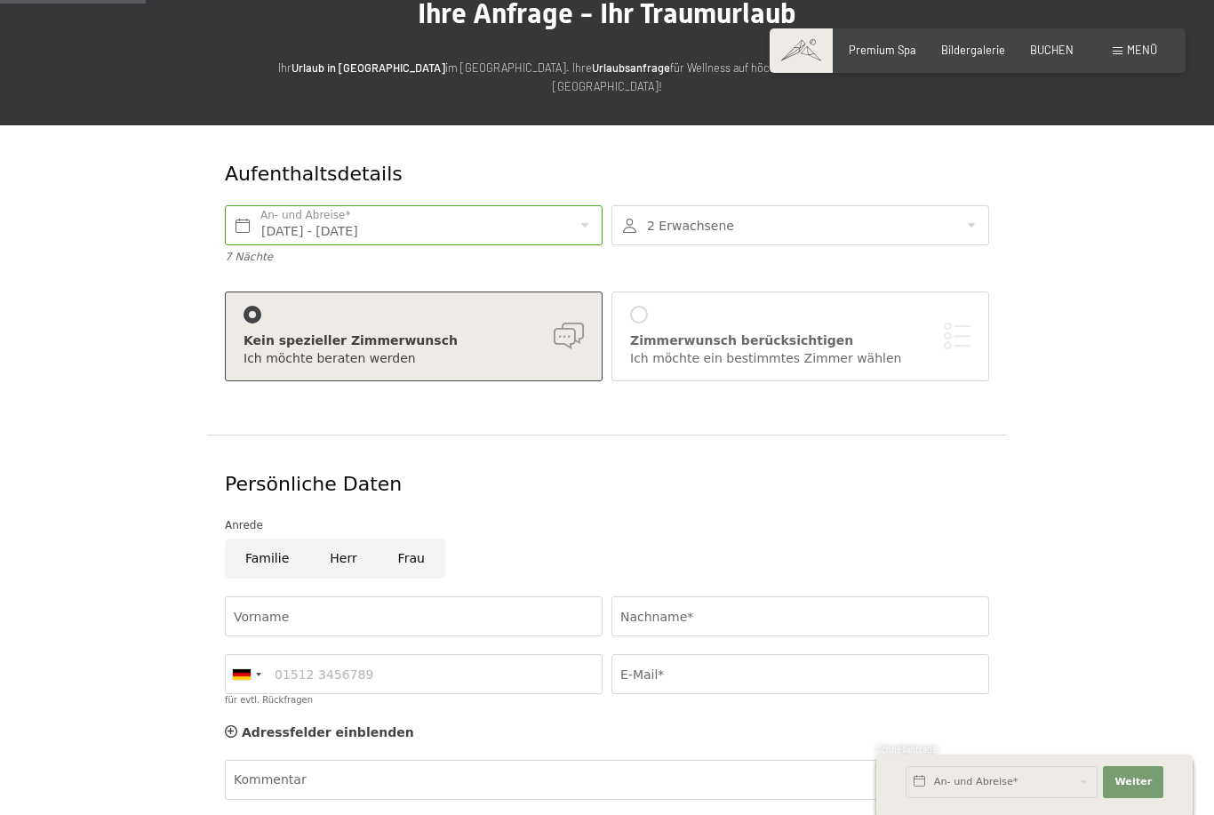
click at [640, 306] on div at bounding box center [639, 315] width 18 height 18
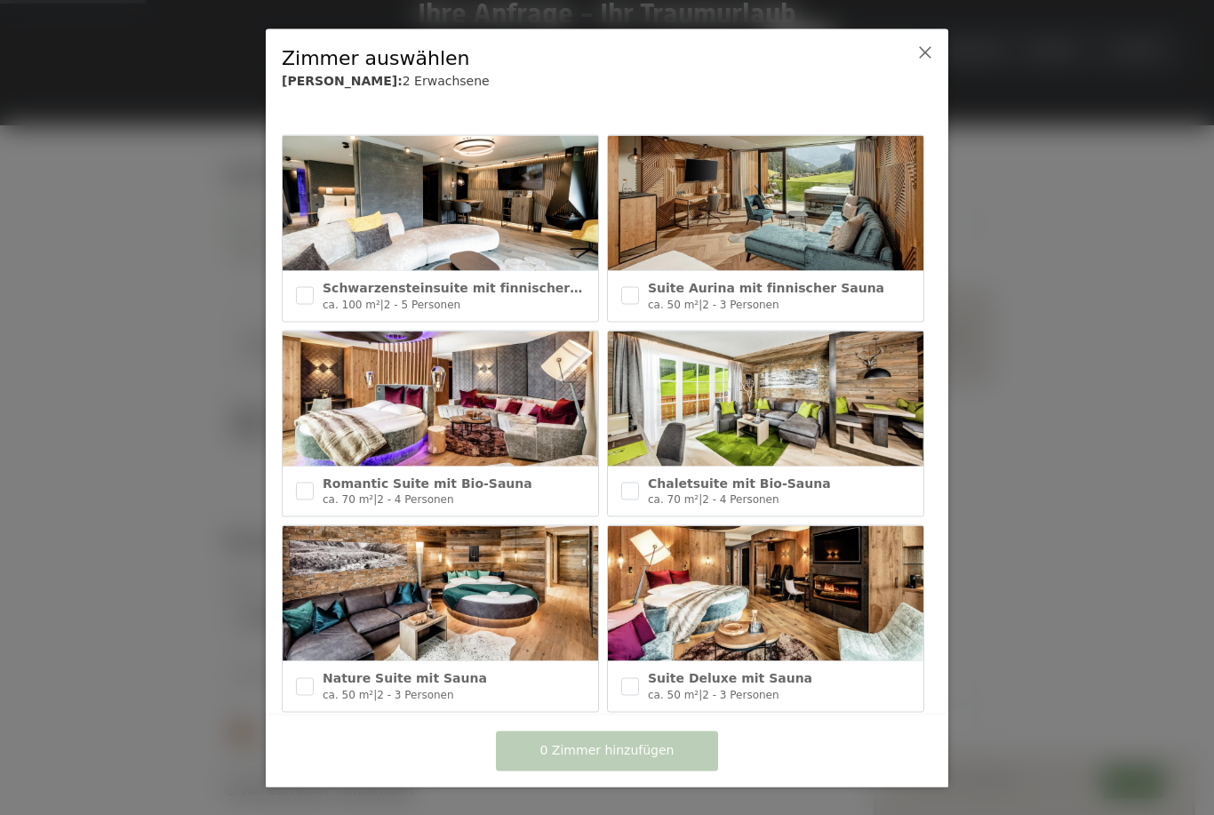
click at [923, 52] on icon at bounding box center [925, 51] width 14 height 14
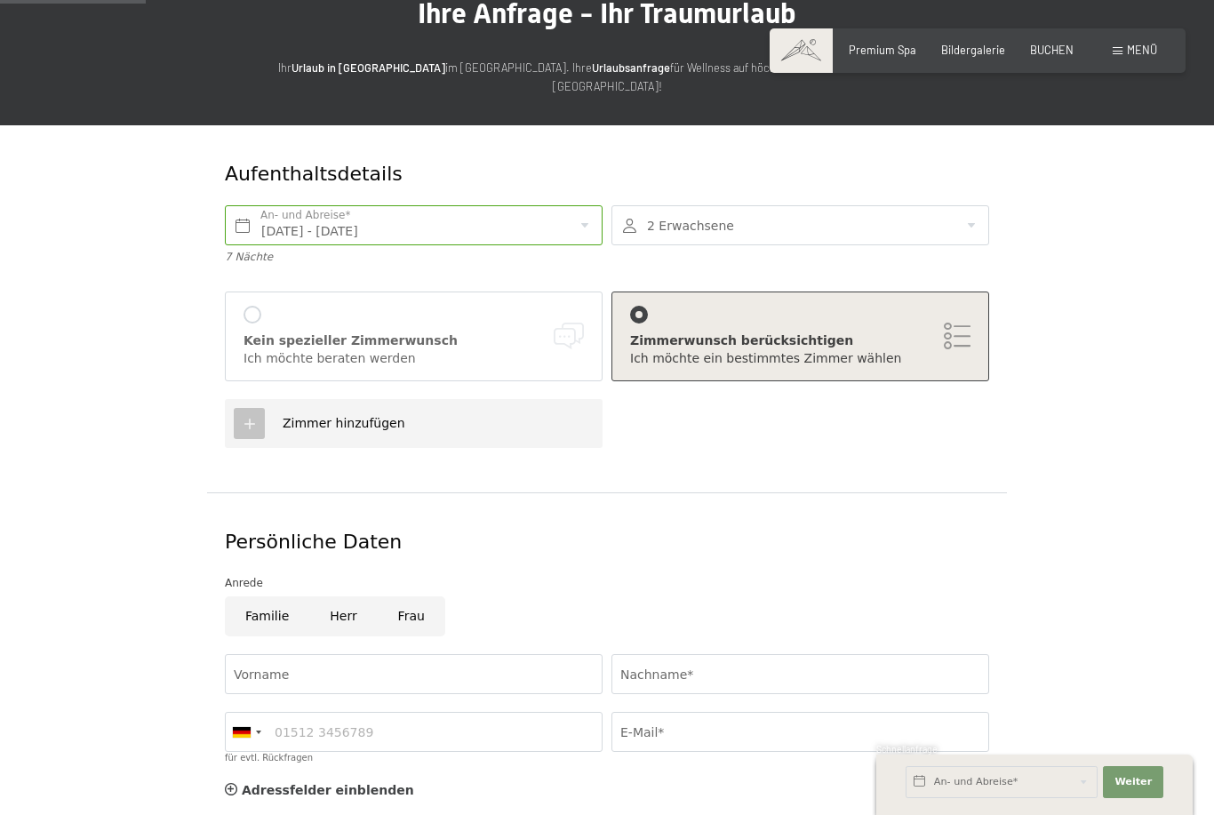
click at [261, 306] on div "Kein spezieller Zimmerwunsch Ich möchte beraten werden" at bounding box center [414, 336] width 341 height 61
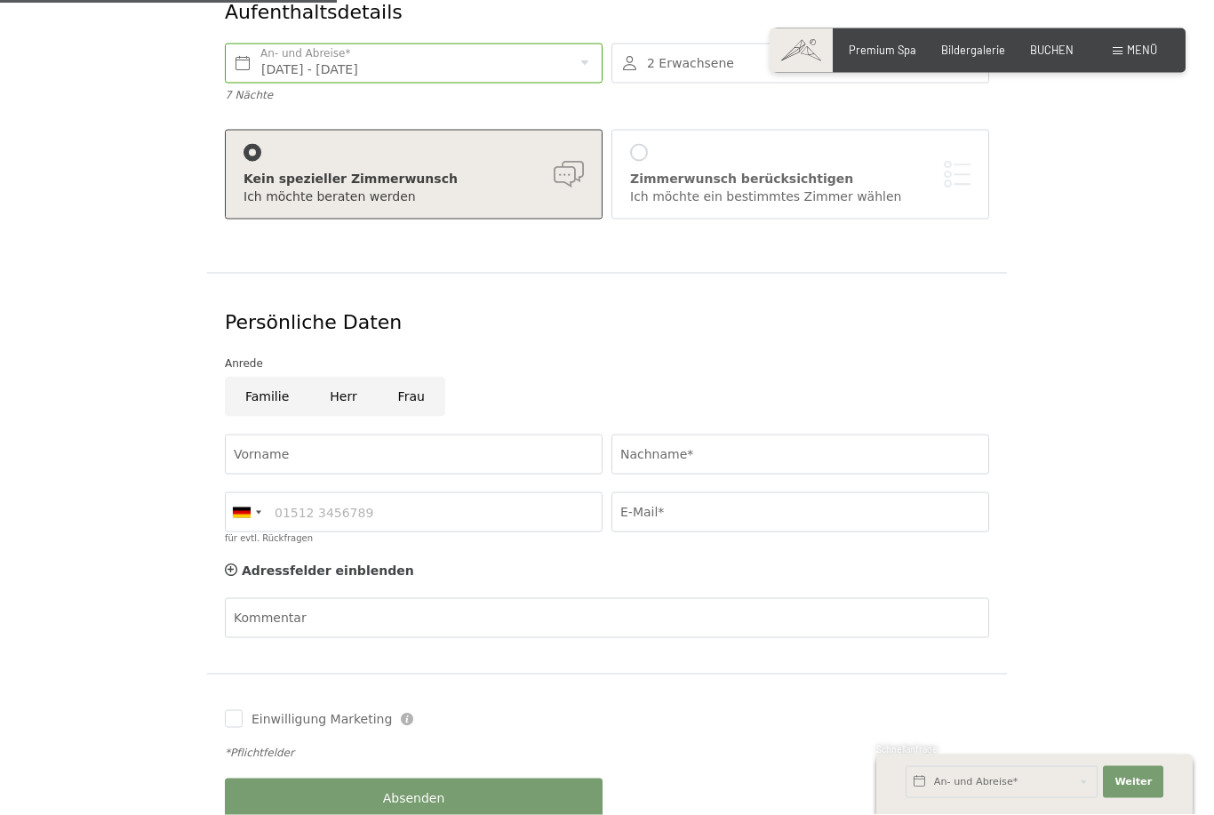
scroll to position [348, 0]
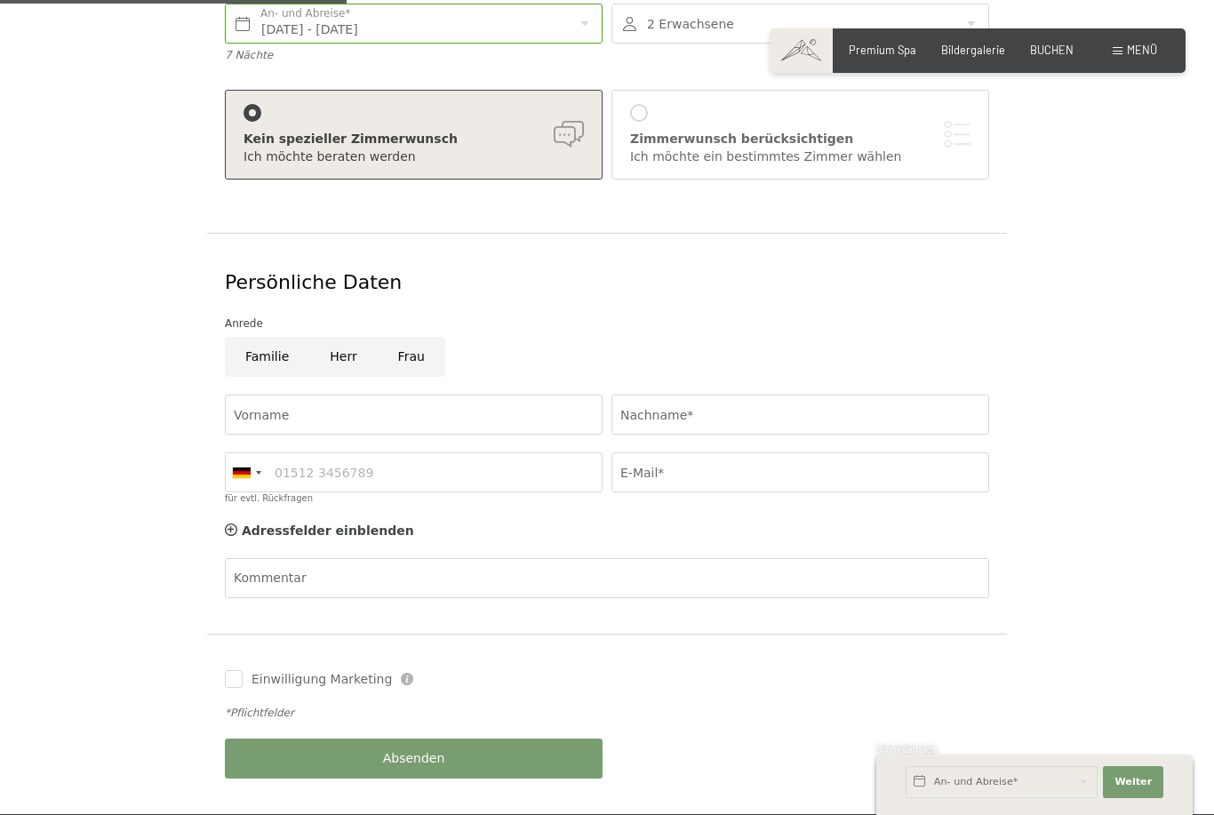
click at [411, 338] on input "Frau" at bounding box center [412, 357] width 68 height 40
radio input "true"
click at [416, 401] on input "Vorname" at bounding box center [414, 415] width 378 height 40
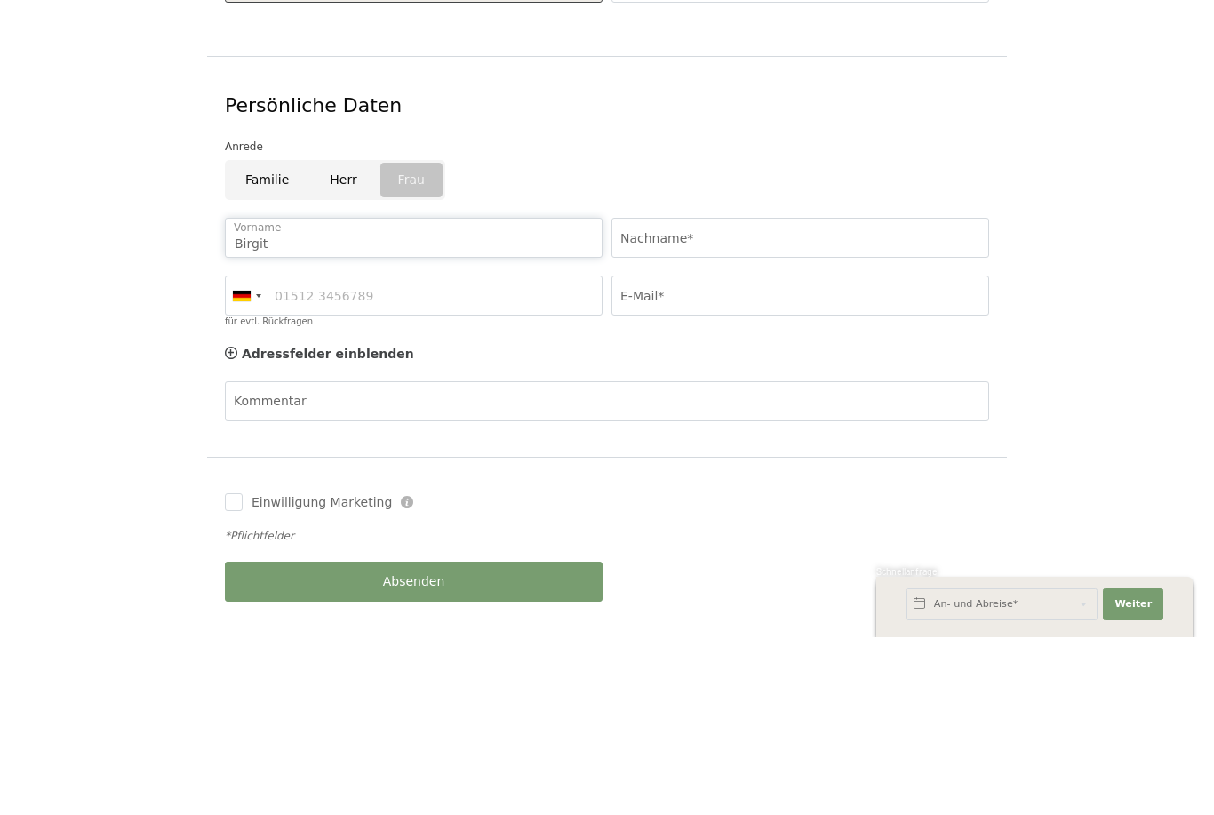
type input "Birgit"
click at [739, 396] on input "Nachname*" at bounding box center [801, 416] width 378 height 40
type input "Pinke"
click at [447, 453] on input "für evtl. Rückfragen" at bounding box center [414, 473] width 378 height 40
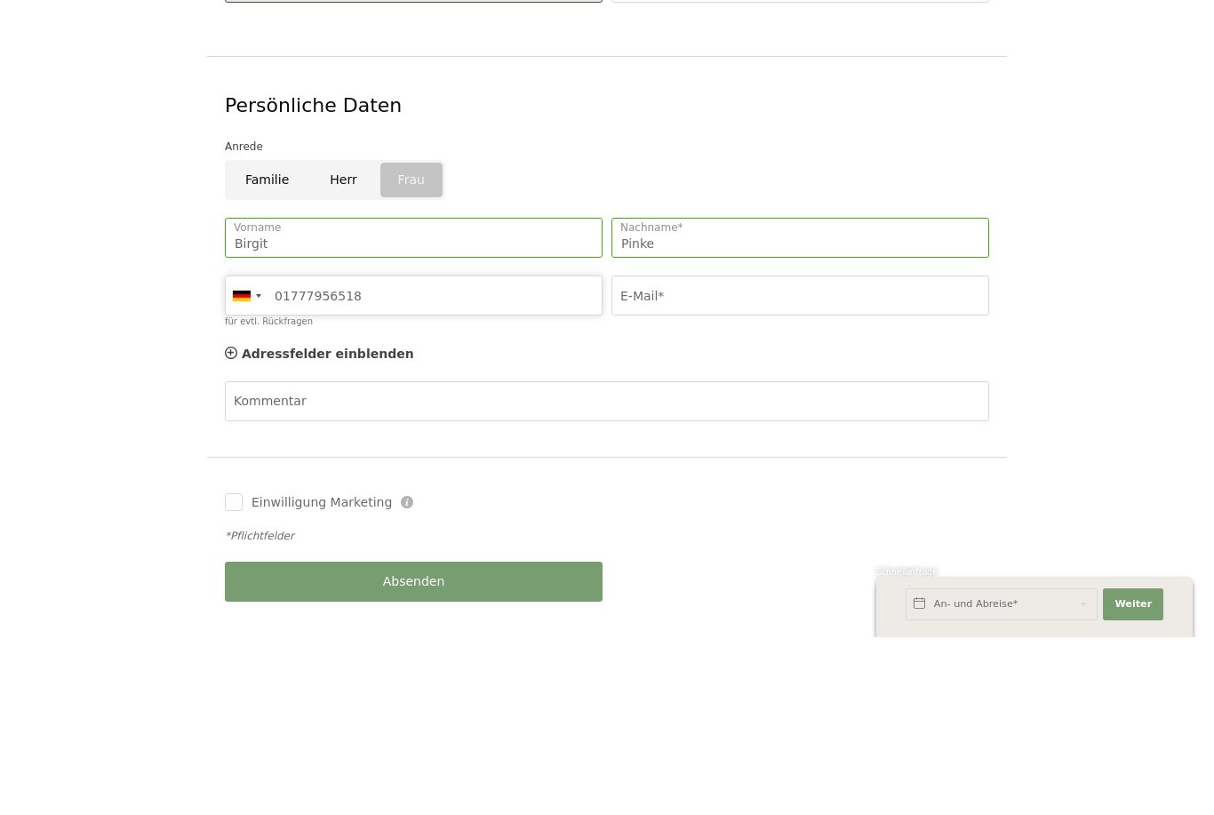
type input "01777956518"
click at [698, 453] on input "E-Mail*" at bounding box center [801, 473] width 378 height 40
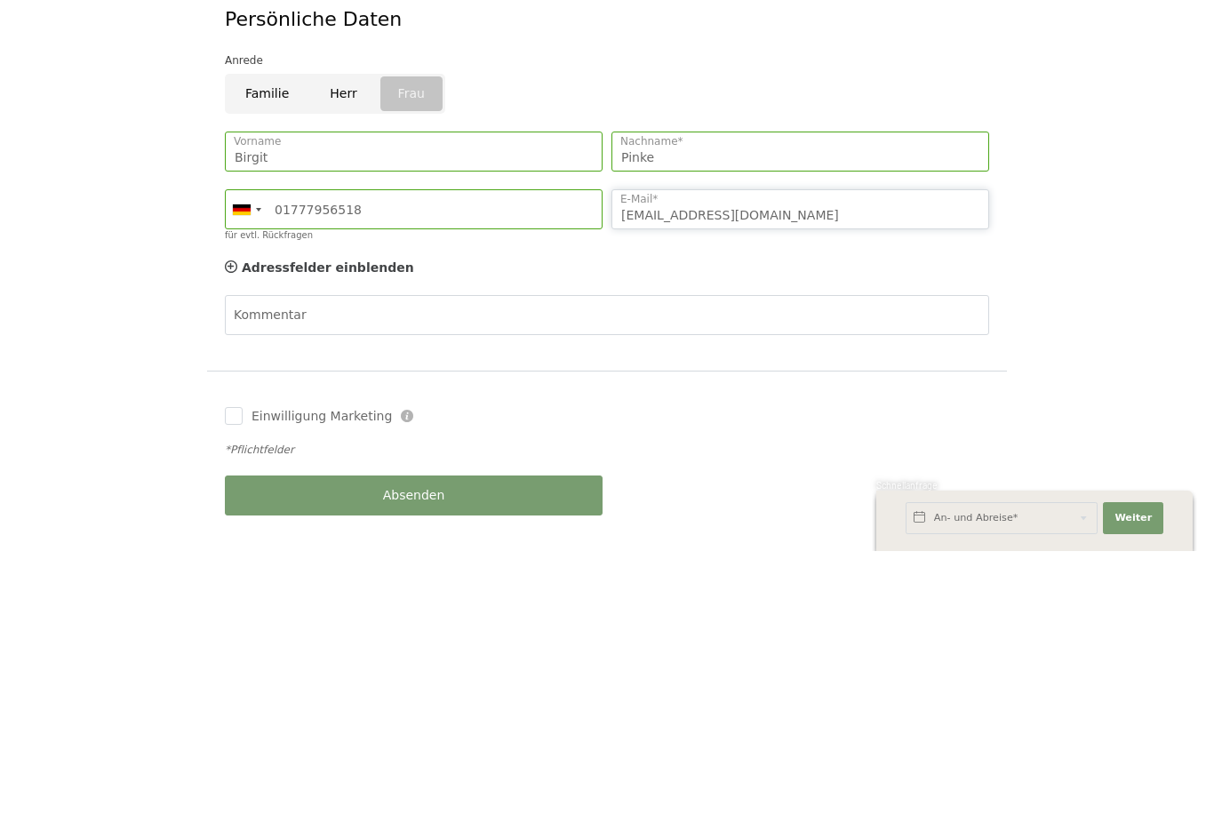
type input "flybibs@t-online.de"
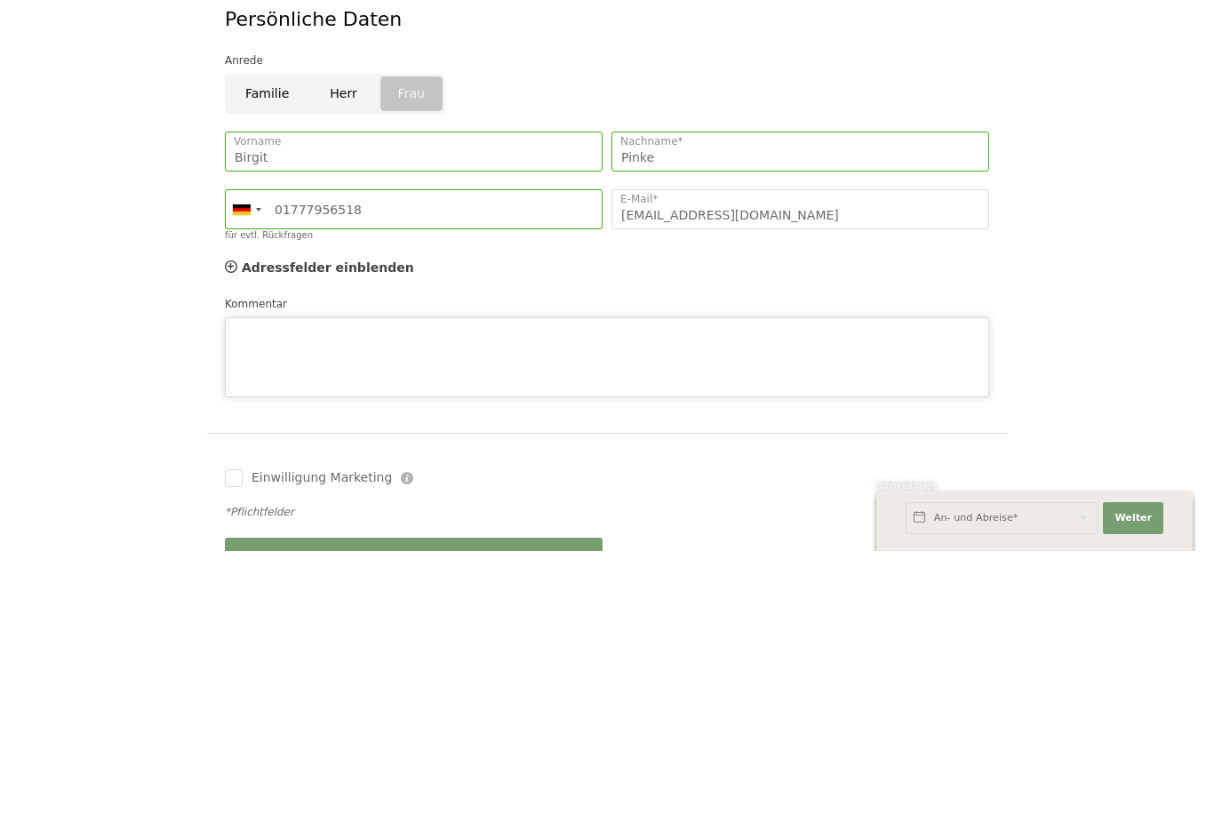
click at [351, 559] on div "Kommentar" at bounding box center [607, 610] width 765 height 102
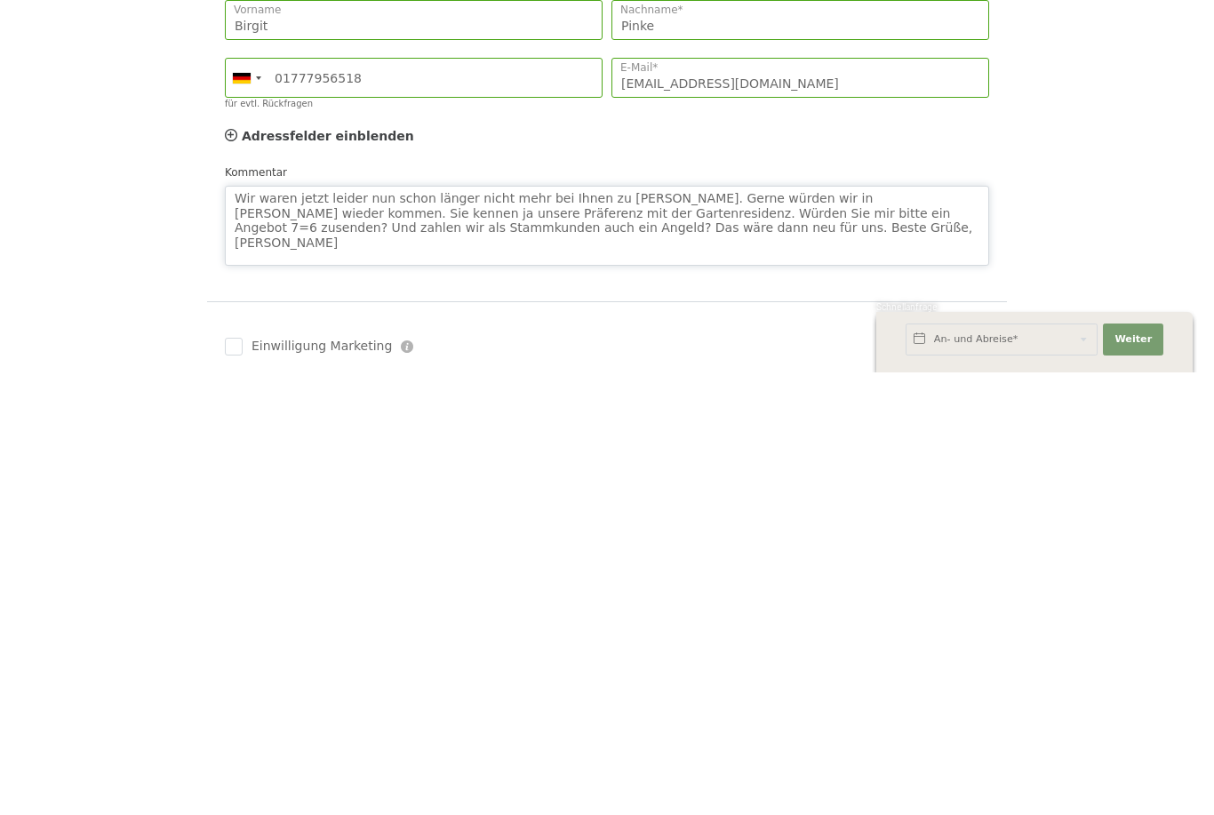
scroll to position [301, 0]
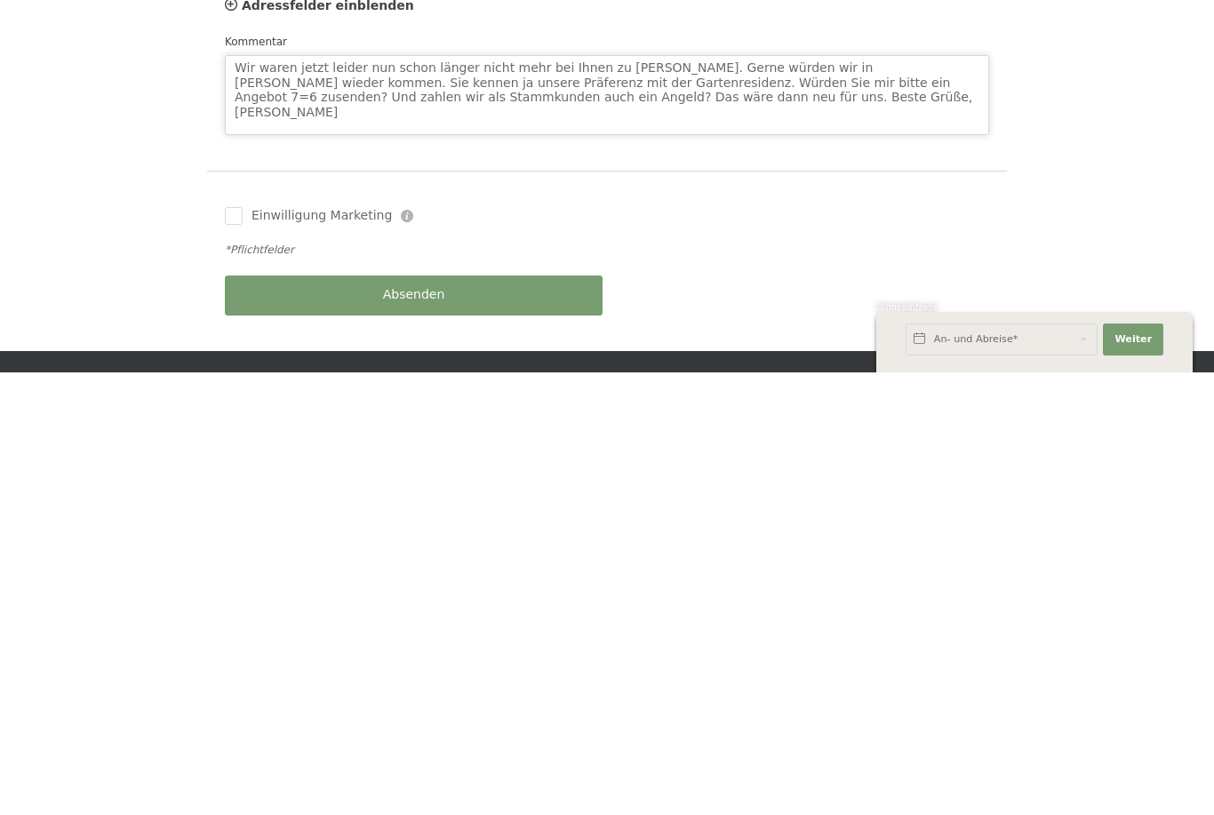
type textarea "Wir waren jetzt leider nun schon länger nicht mehr bei Ihnen zu Gast. Gerne wür…"
click at [478, 709] on div "Absenden" at bounding box center [413, 738] width 387 height 58
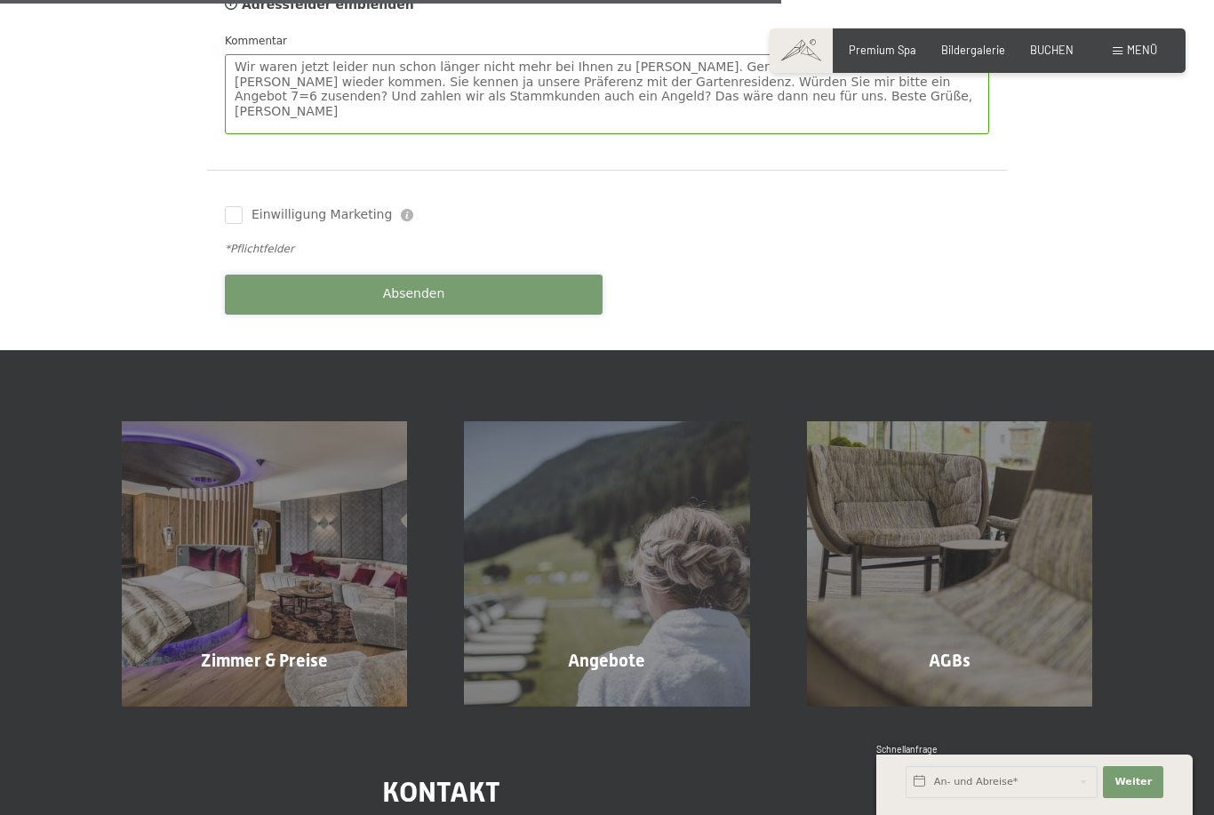
click at [441, 275] on button "Absenden" at bounding box center [414, 295] width 378 height 40
